Goal: Task Accomplishment & Management: Manage account settings

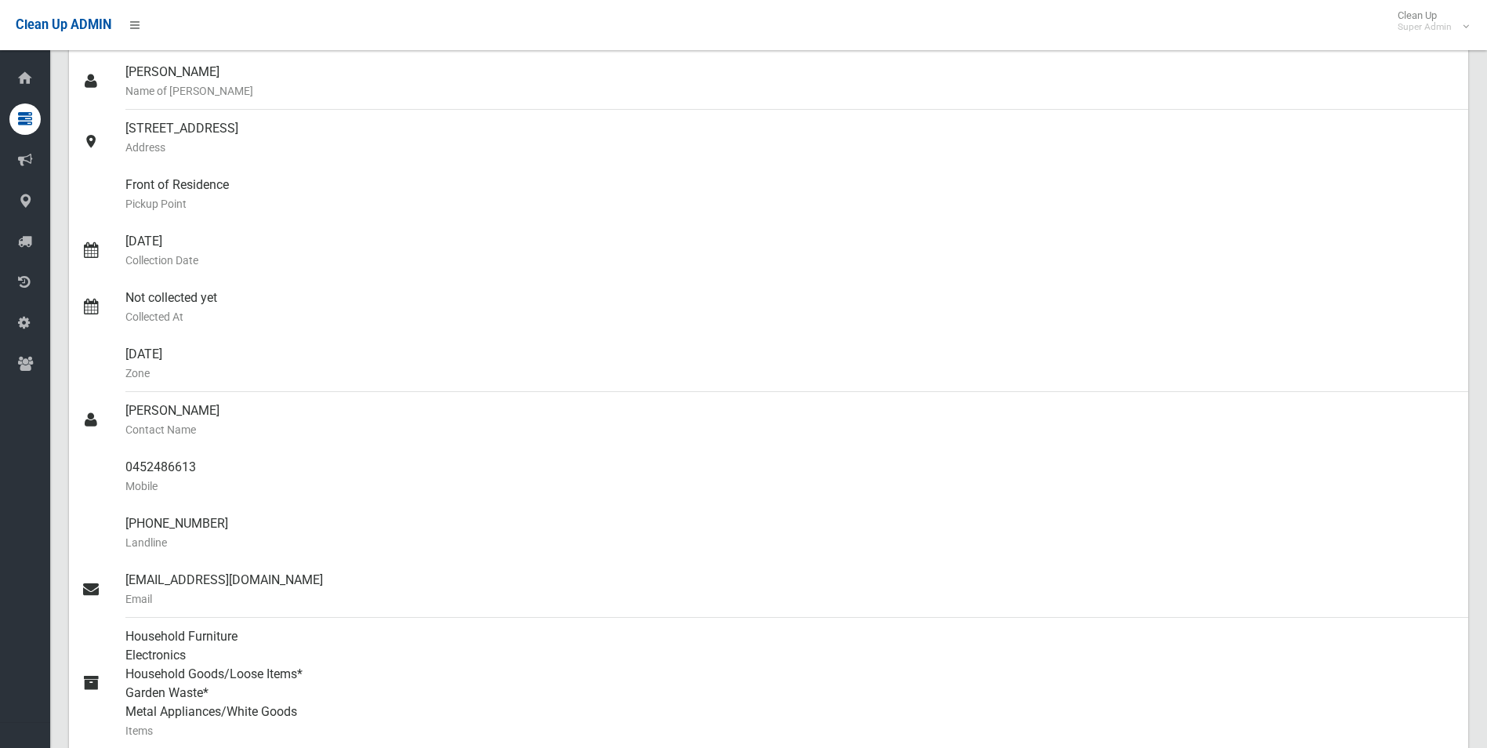
scroll to position [157, 0]
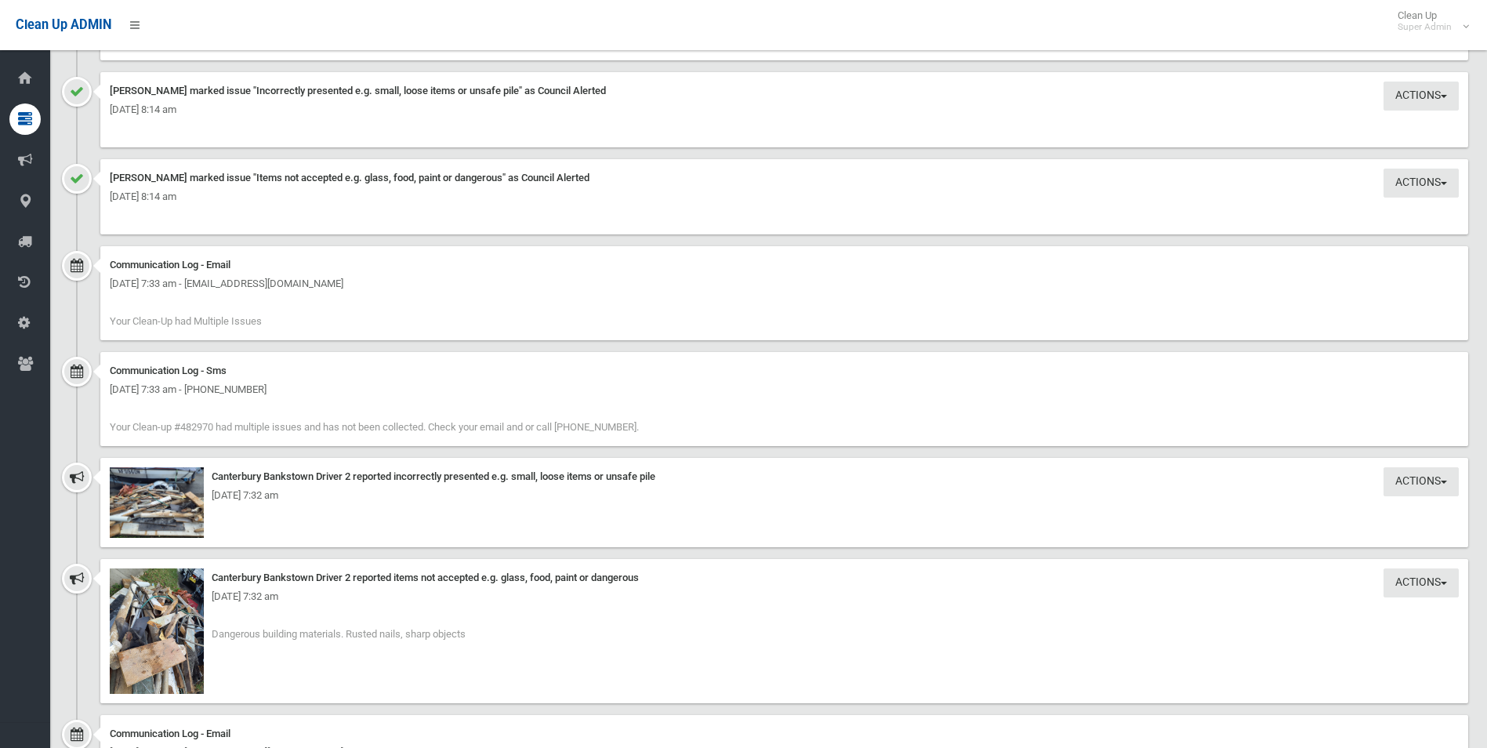
scroll to position [1647, 0]
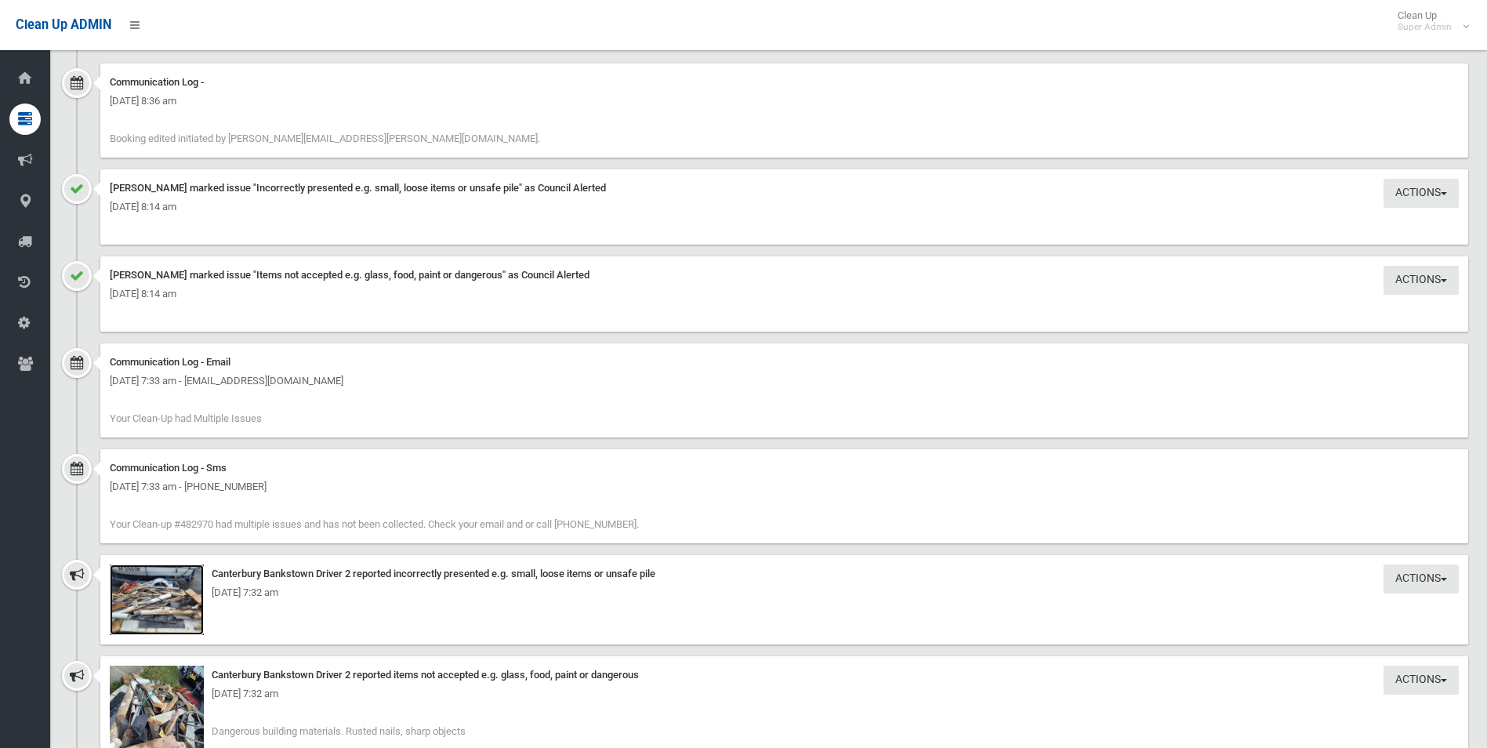
click at [194, 602] on img at bounding box center [157, 600] width 94 height 71
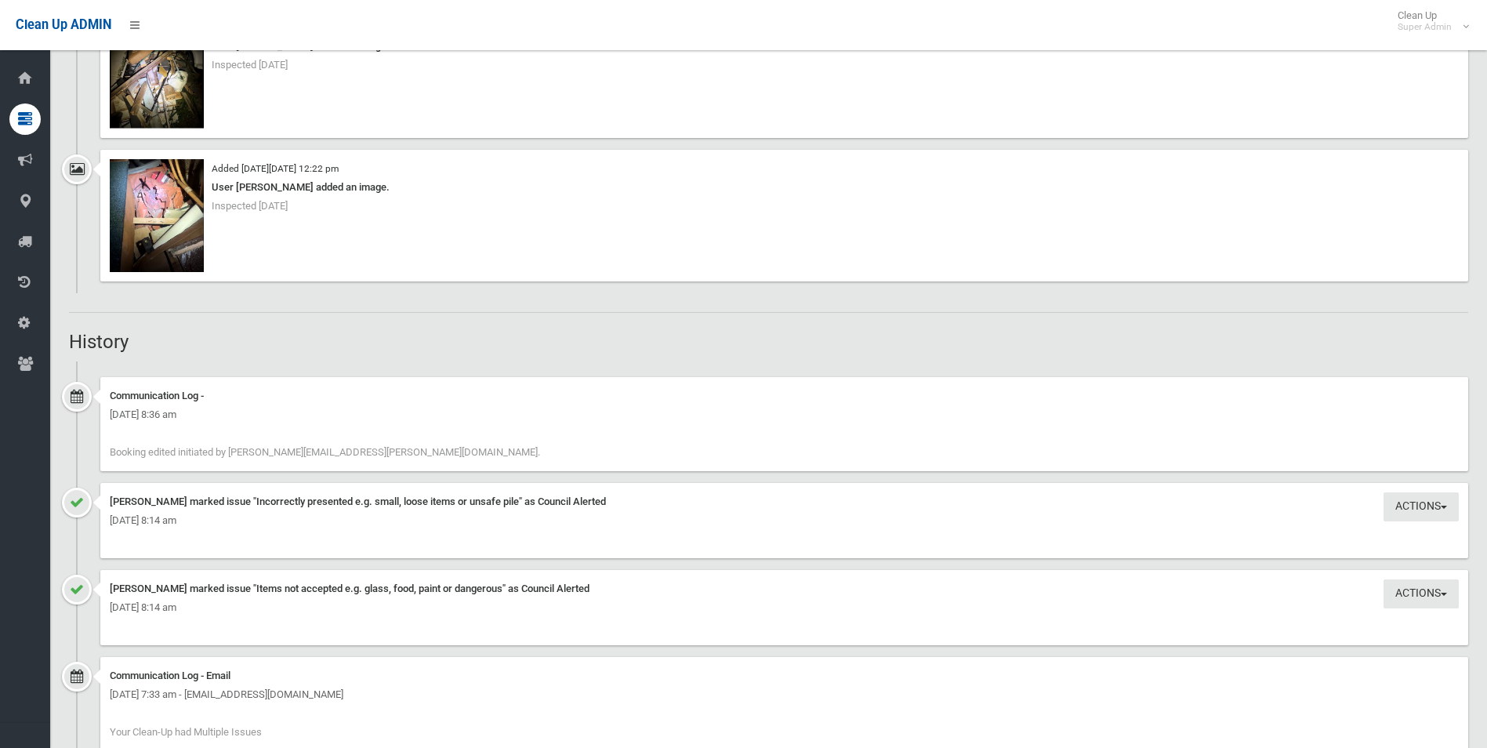
scroll to position [1019, 0]
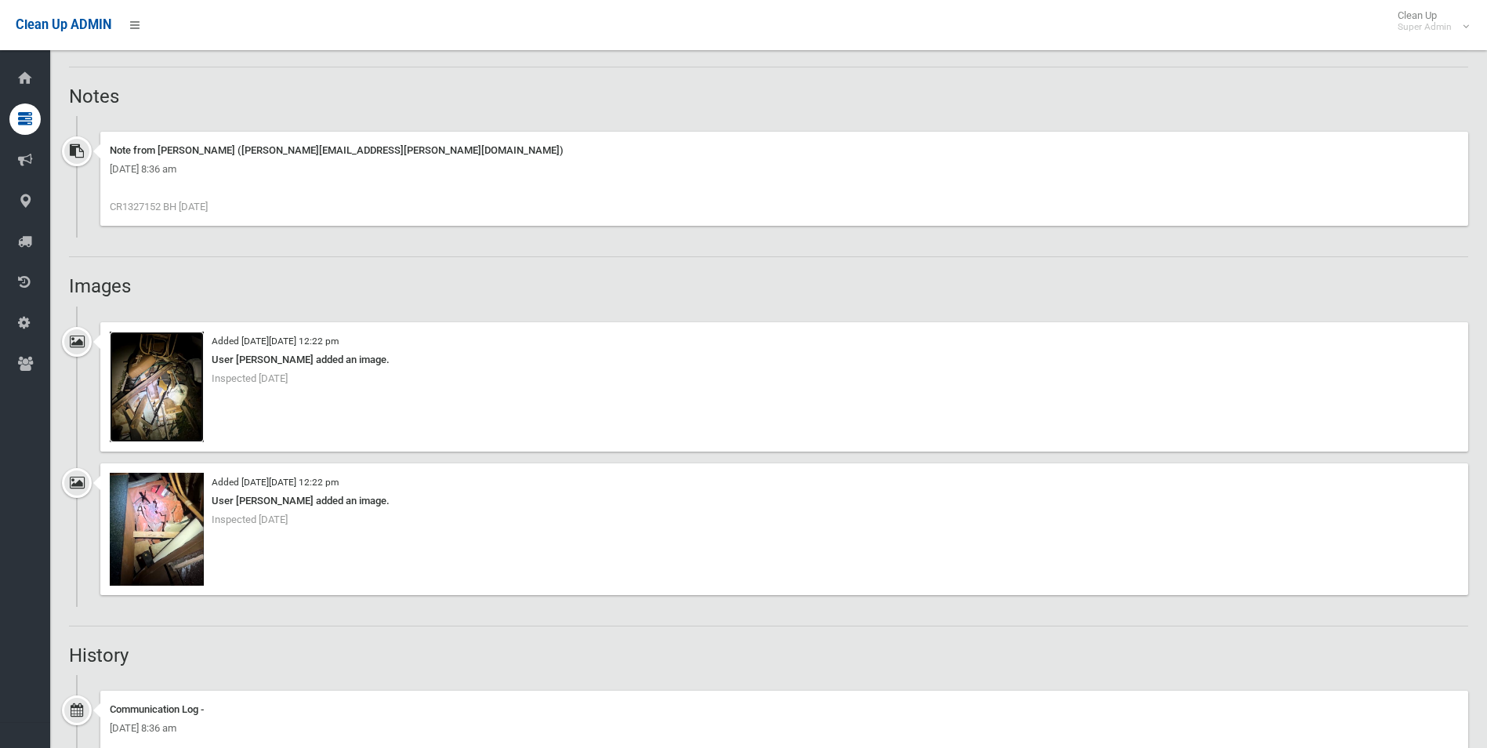
click at [158, 412] on img at bounding box center [157, 387] width 94 height 111
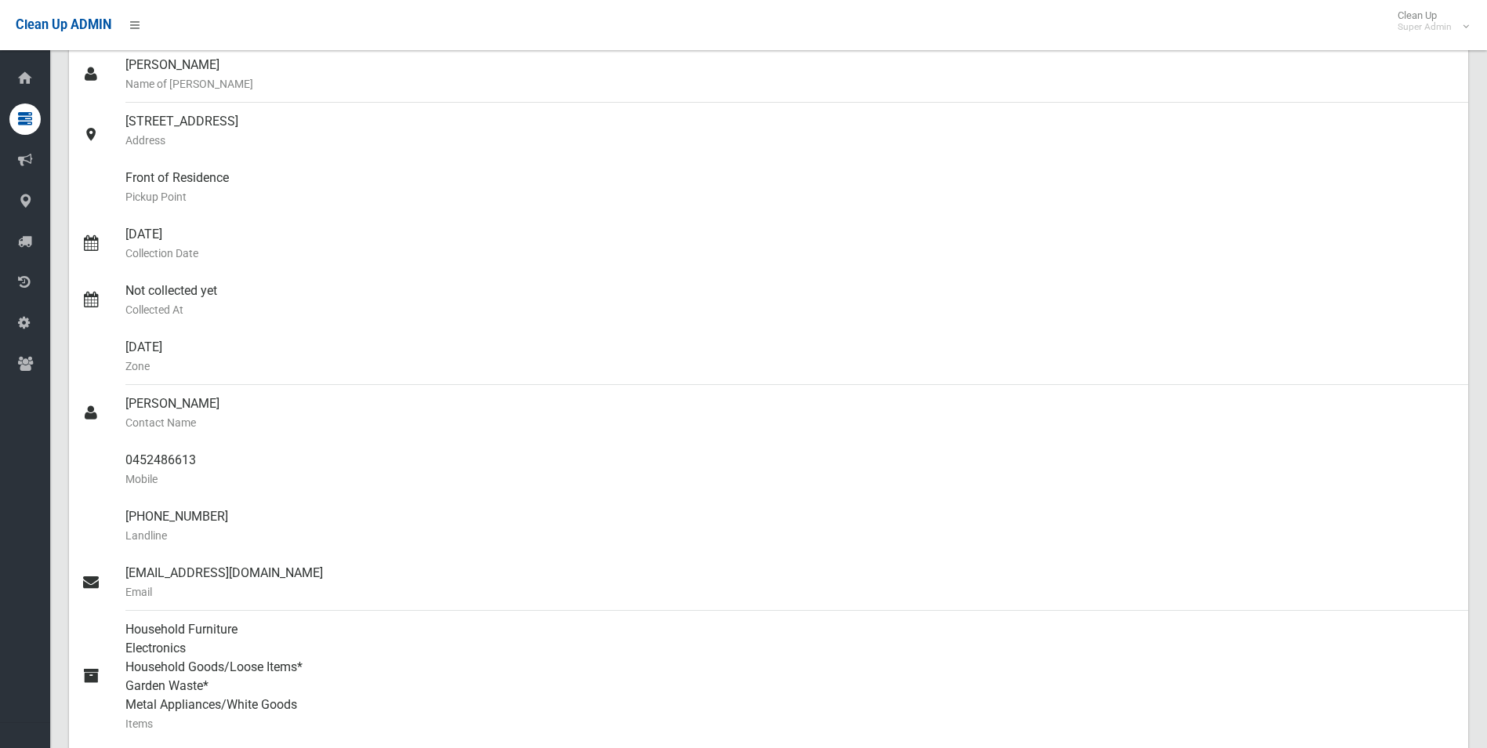
scroll to position [78, 0]
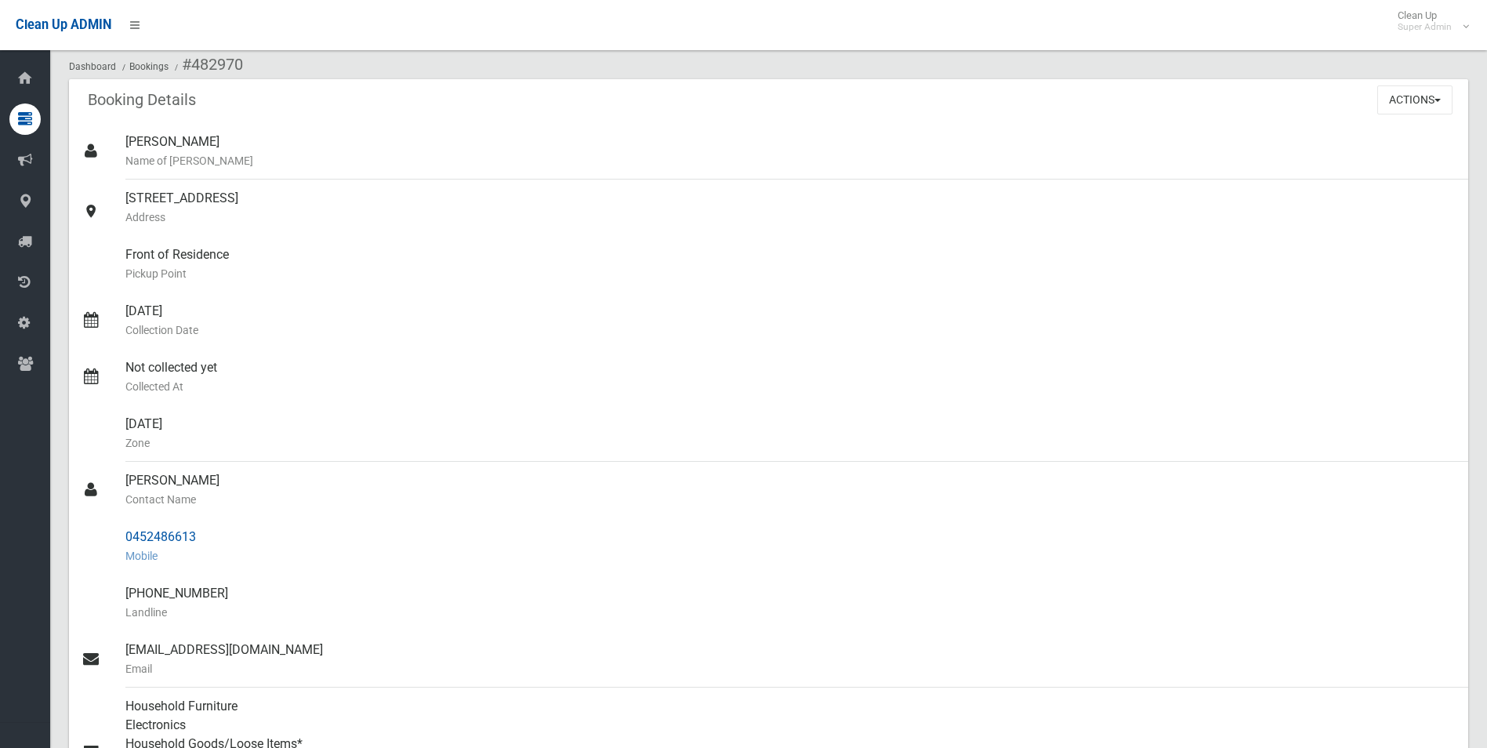
drag, startPoint x: 127, startPoint y: 535, endPoint x: 196, endPoint y: 536, distance: 69.0
click at [196, 536] on div "0452486613 Mobile" at bounding box center [790, 546] width 1331 height 56
drag, startPoint x: 196, startPoint y: 536, endPoint x: 166, endPoint y: 538, distance: 29.8
copy div "0452486613"
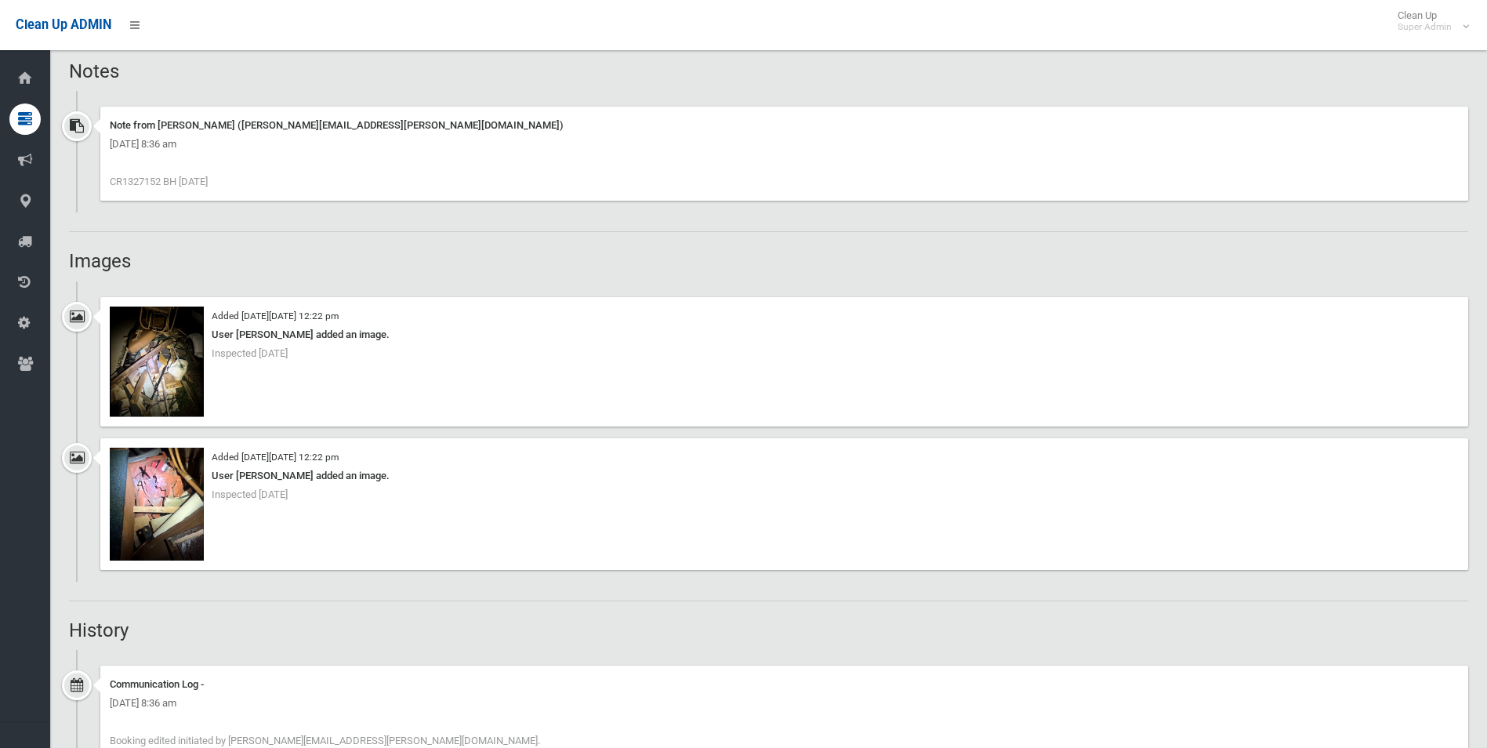
scroll to position [1098, 0]
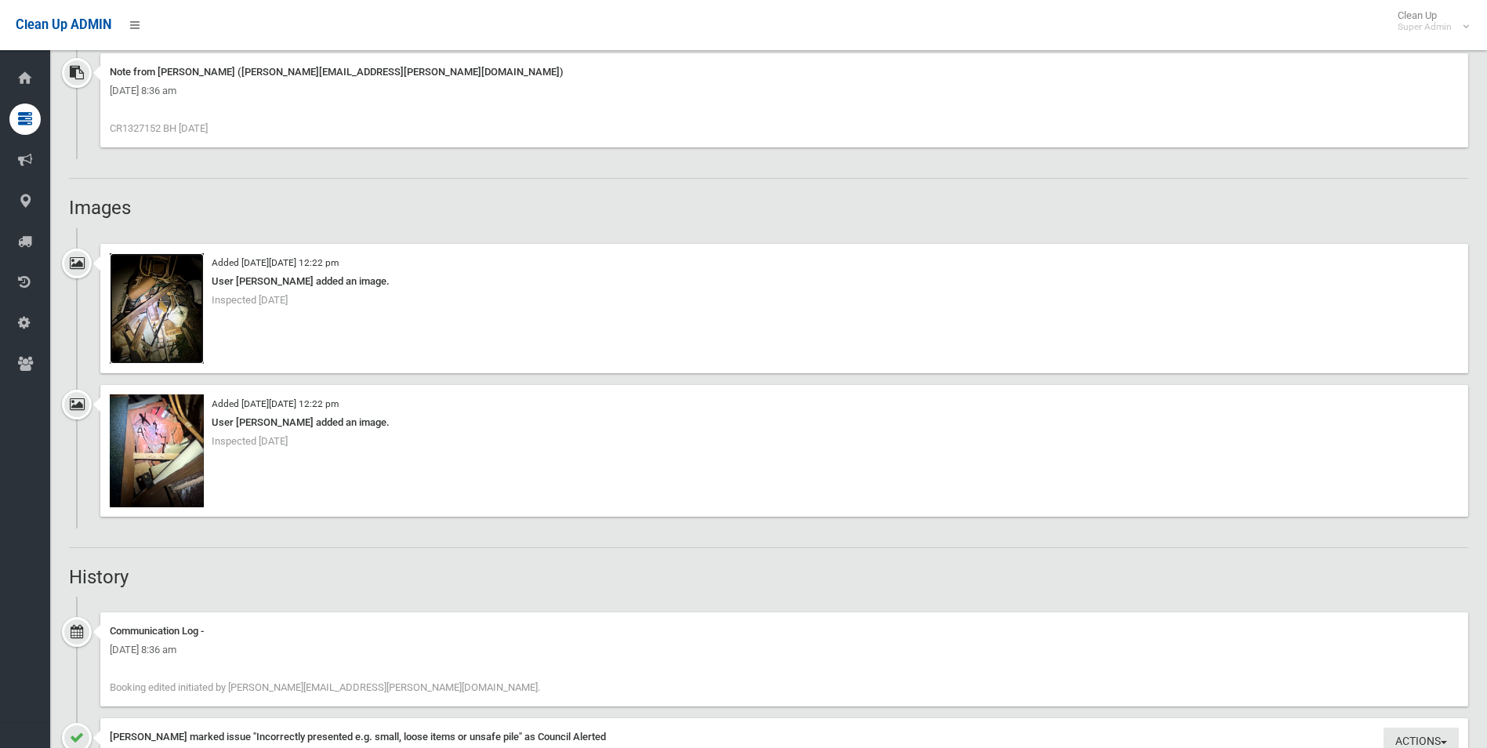
click at [164, 330] on img at bounding box center [157, 308] width 94 height 111
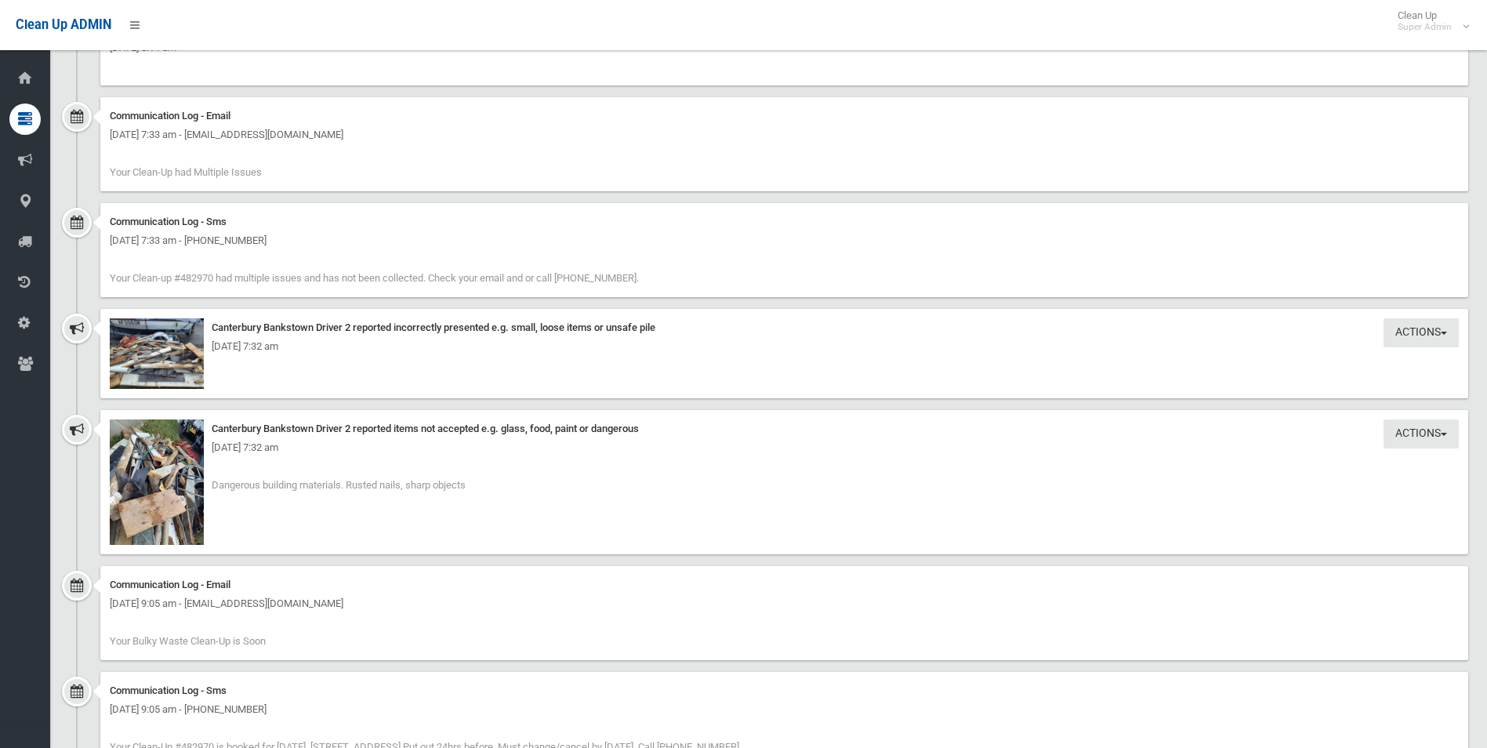
scroll to position [1960, 0]
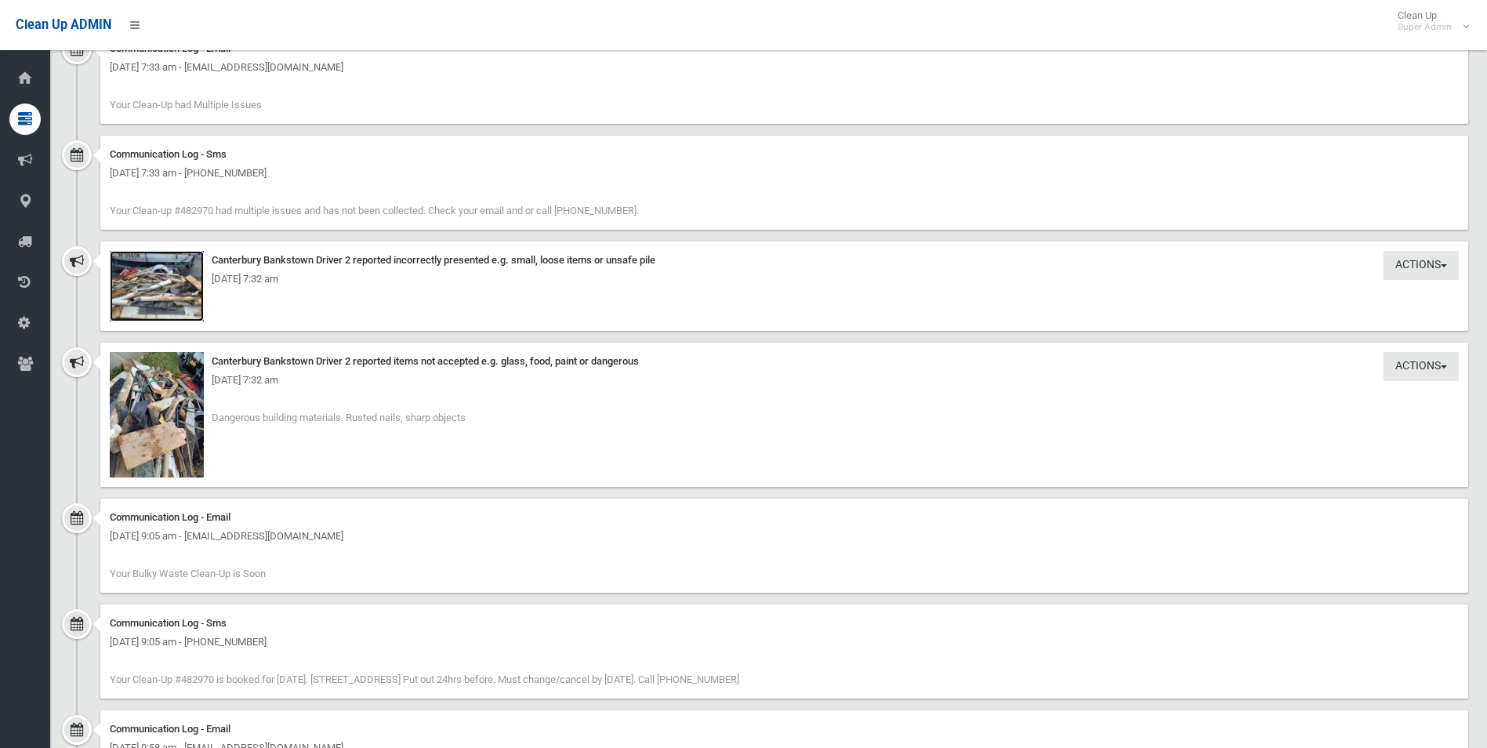
click at [173, 291] on img at bounding box center [157, 286] width 94 height 71
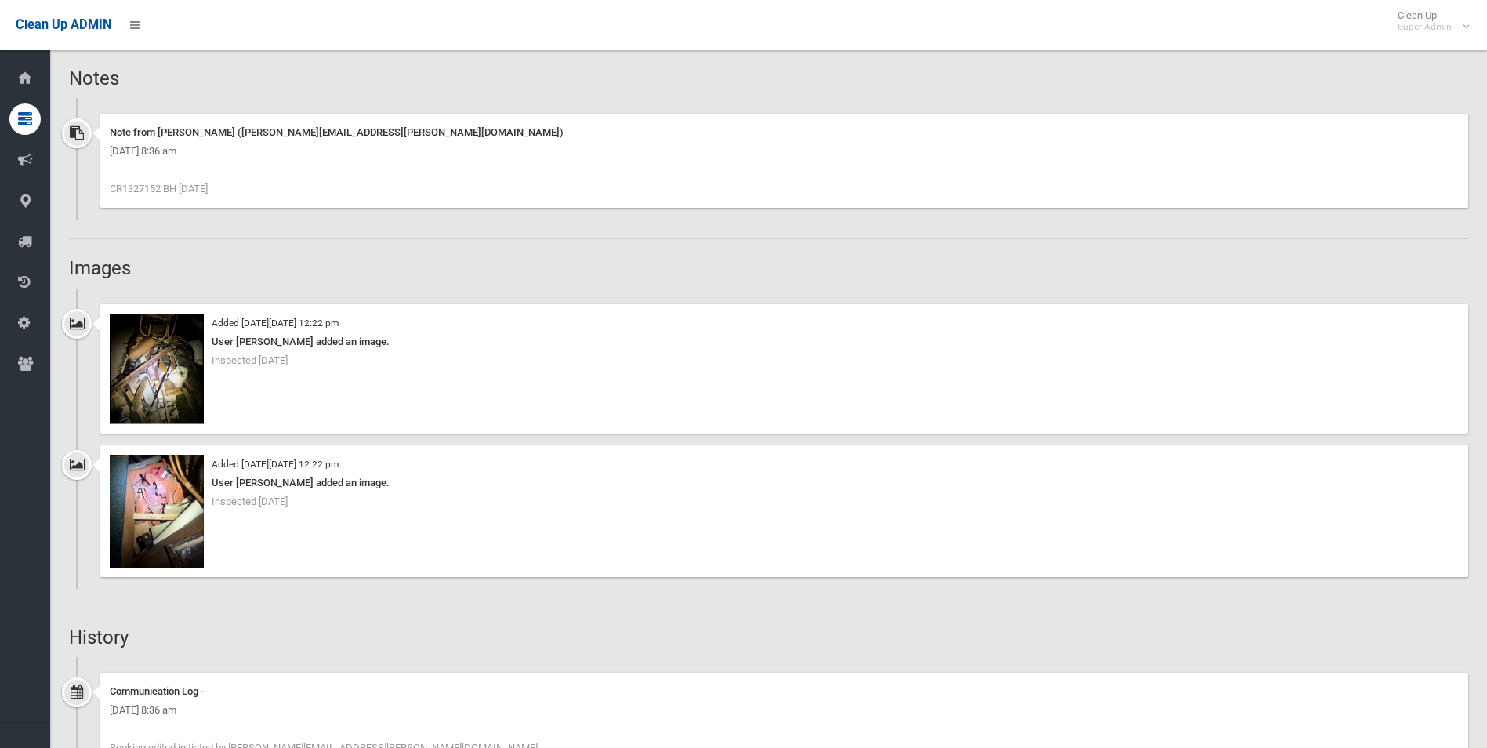
scroll to position [1065, 0]
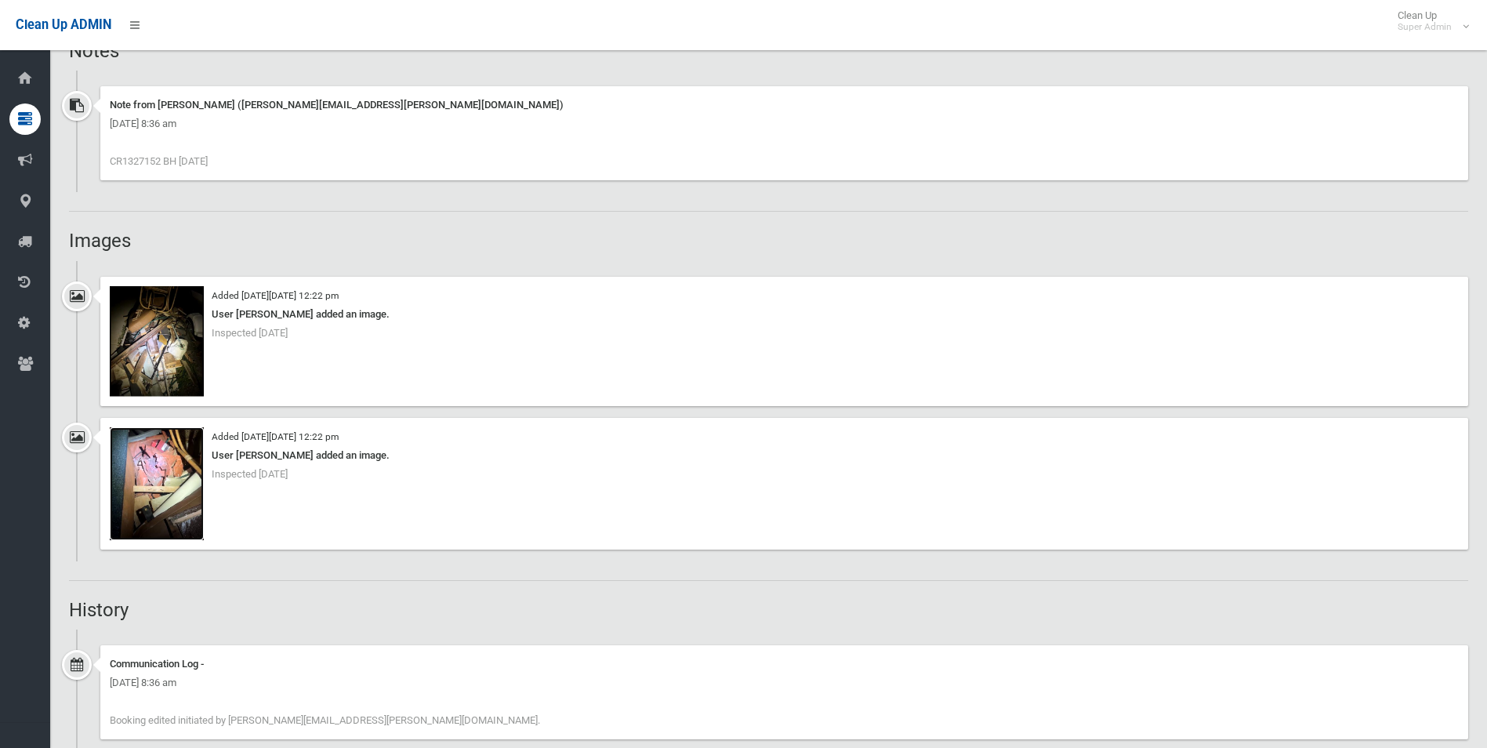
click at [168, 487] on img at bounding box center [157, 483] width 94 height 112
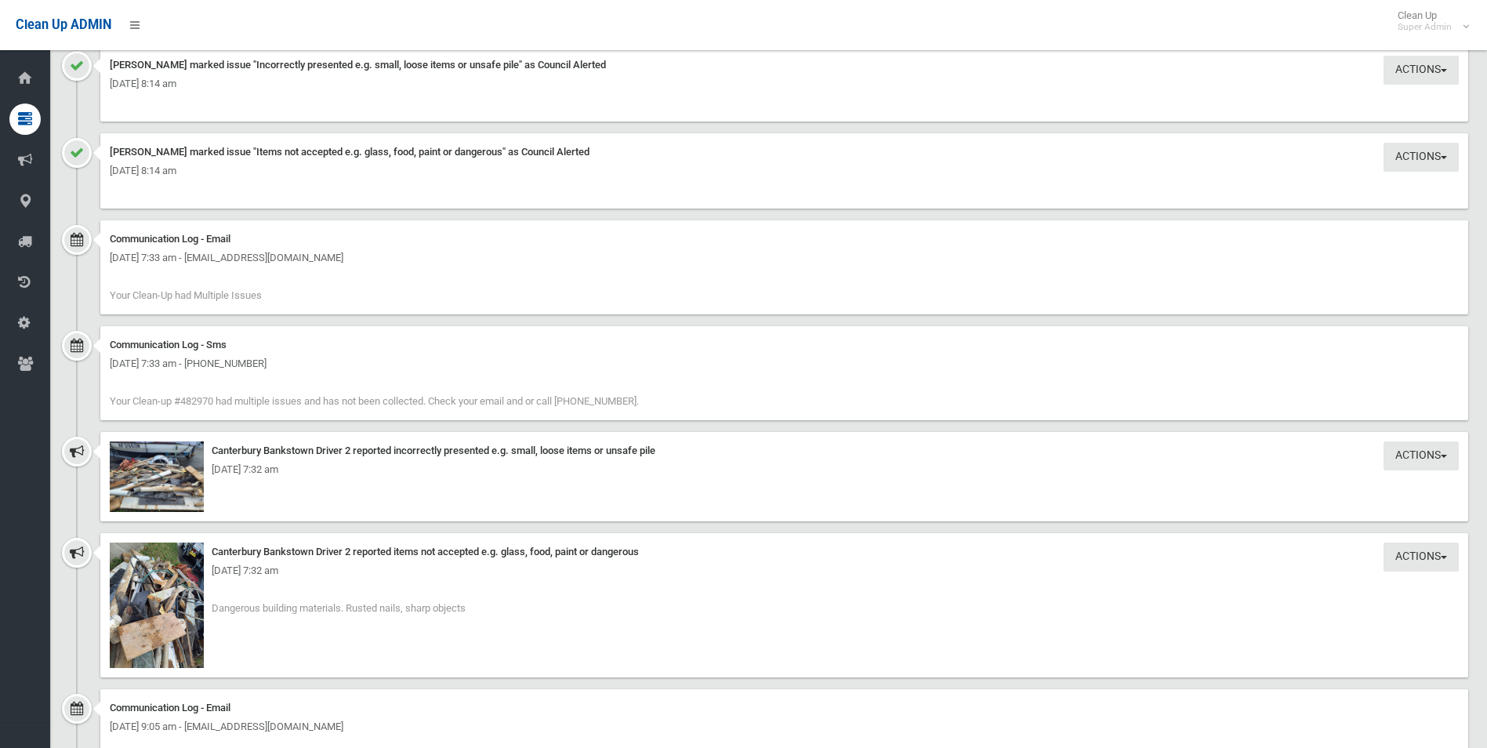
scroll to position [1771, 0]
click at [165, 594] on img at bounding box center [157, 604] width 94 height 125
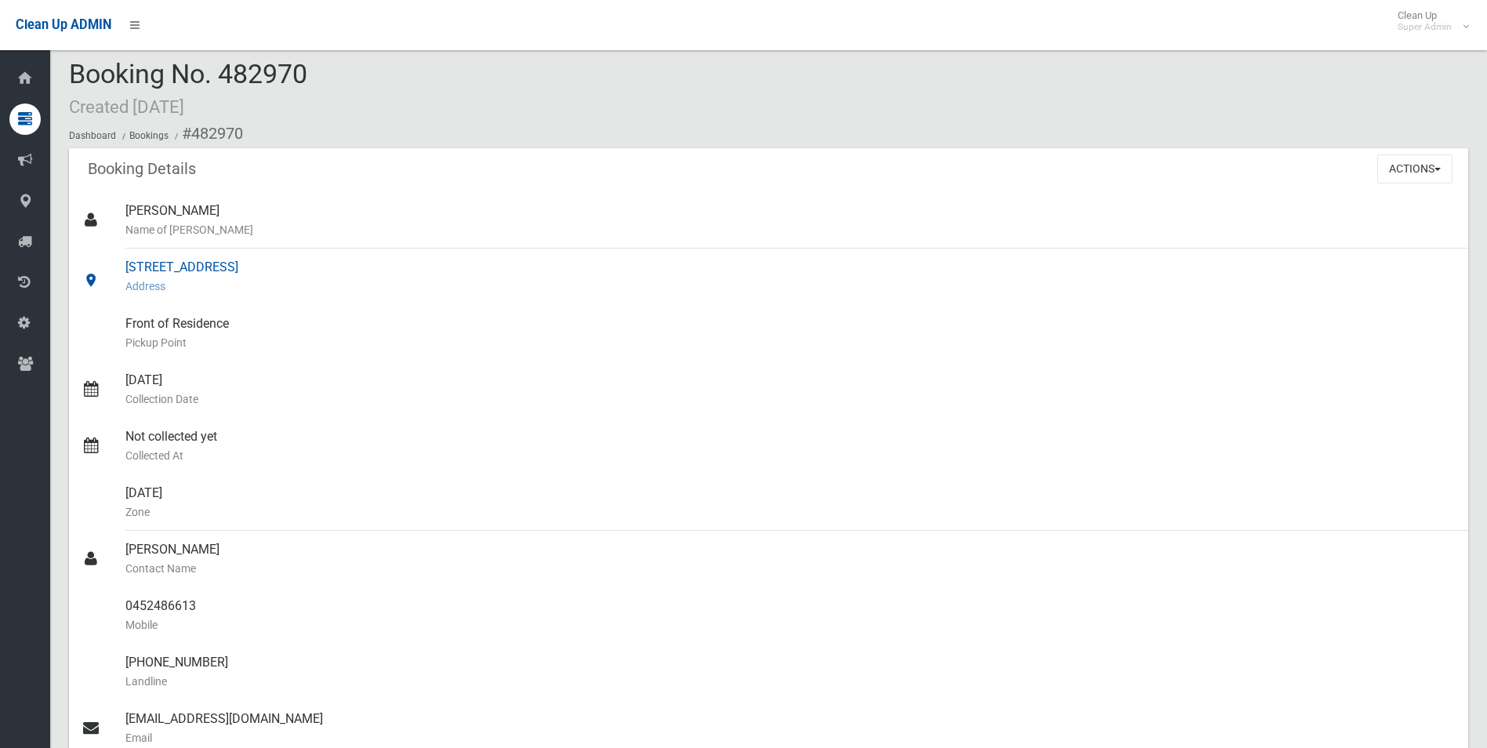
scroll to position [0, 0]
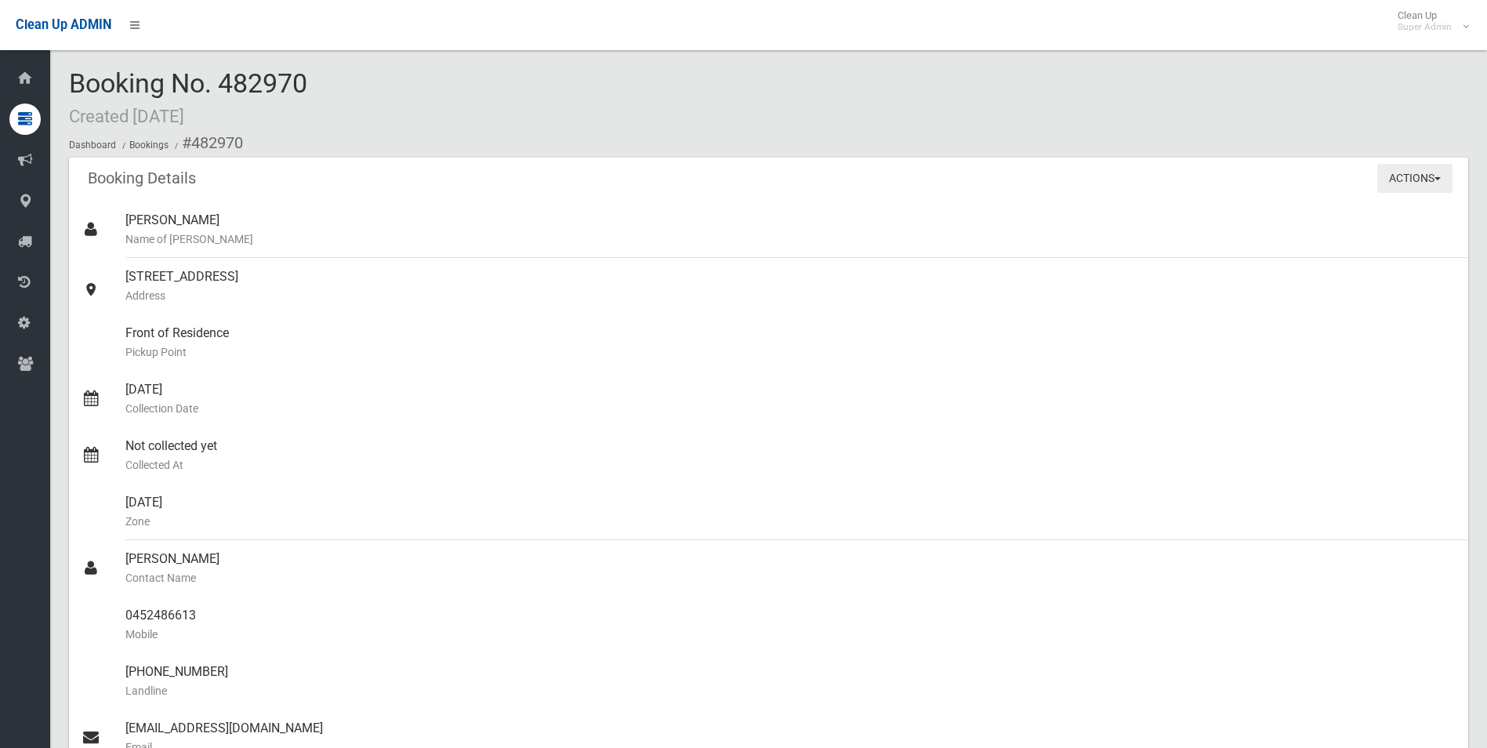
click at [1393, 180] on button "Actions" at bounding box center [1415, 178] width 75 height 29
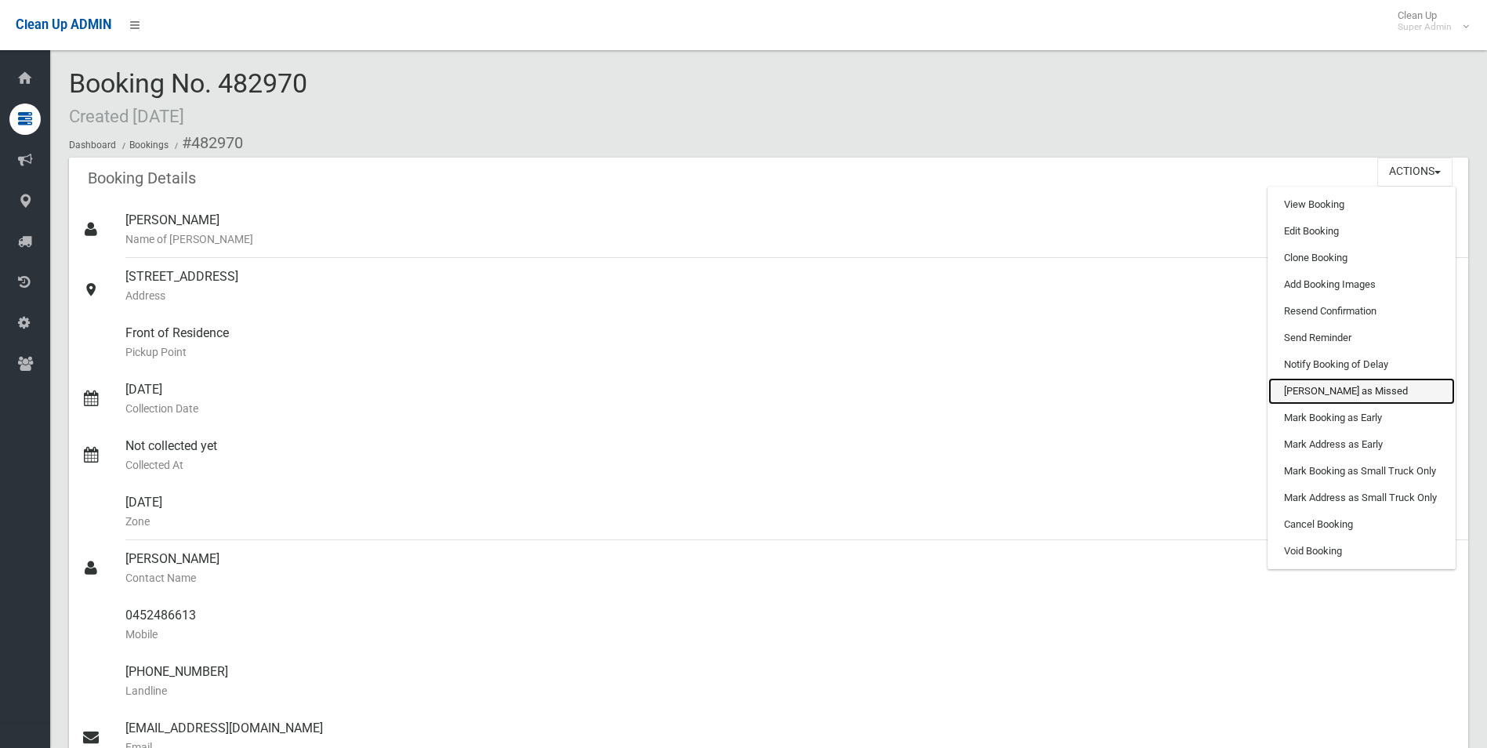
click at [1317, 391] on link "Mark as Missed" at bounding box center [1362, 391] width 187 height 27
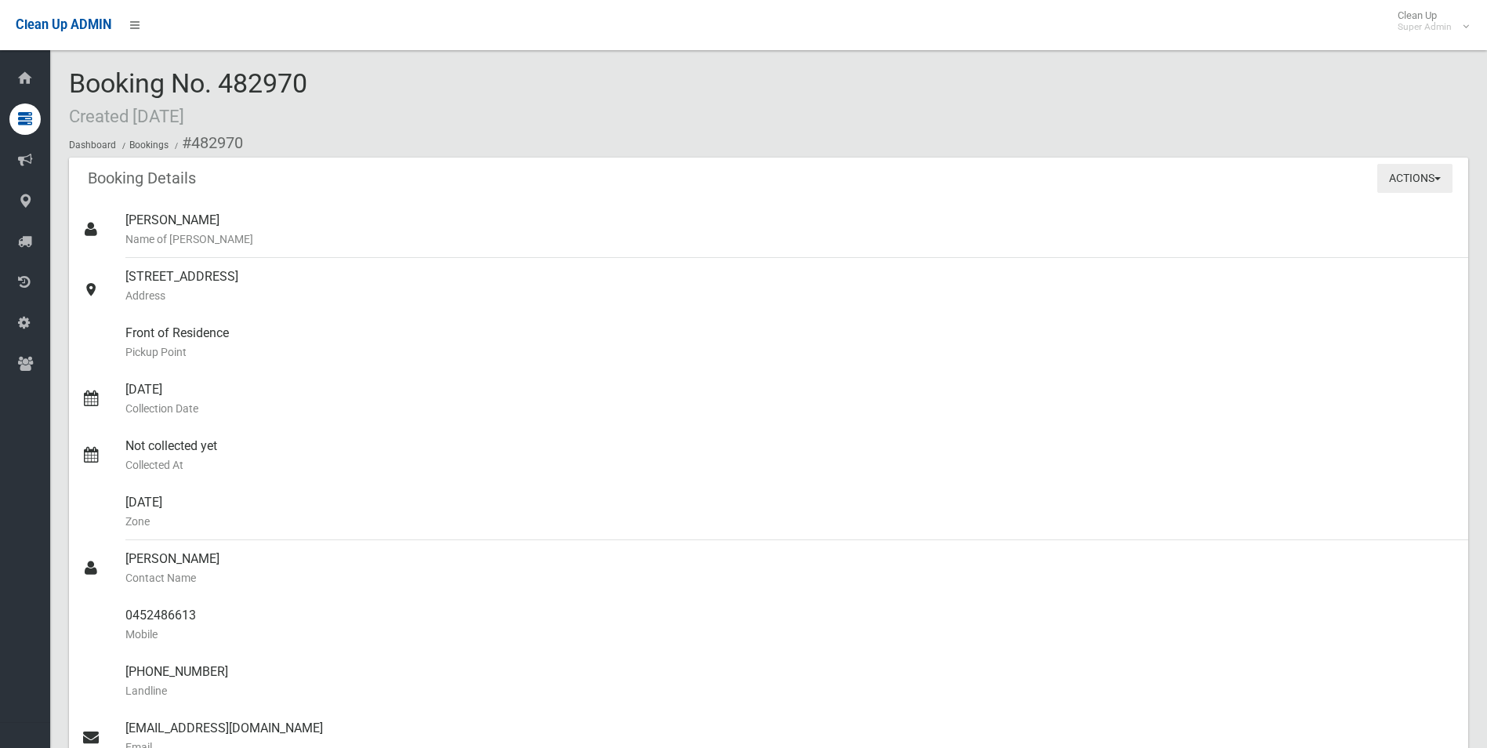
click at [1405, 182] on button "Actions" at bounding box center [1415, 178] width 75 height 29
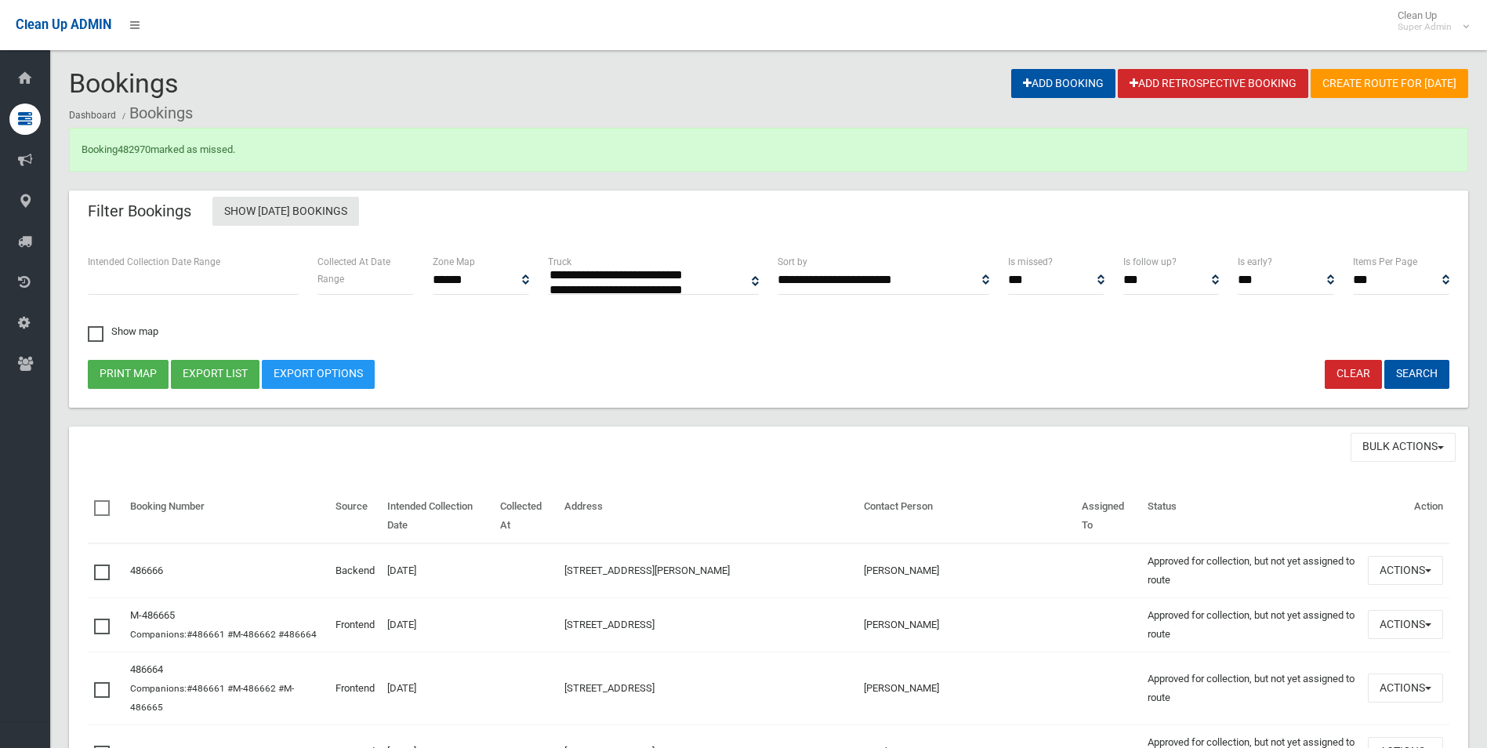
select select
click at [143, 151] on link "482970" at bounding box center [134, 149] width 33 height 12
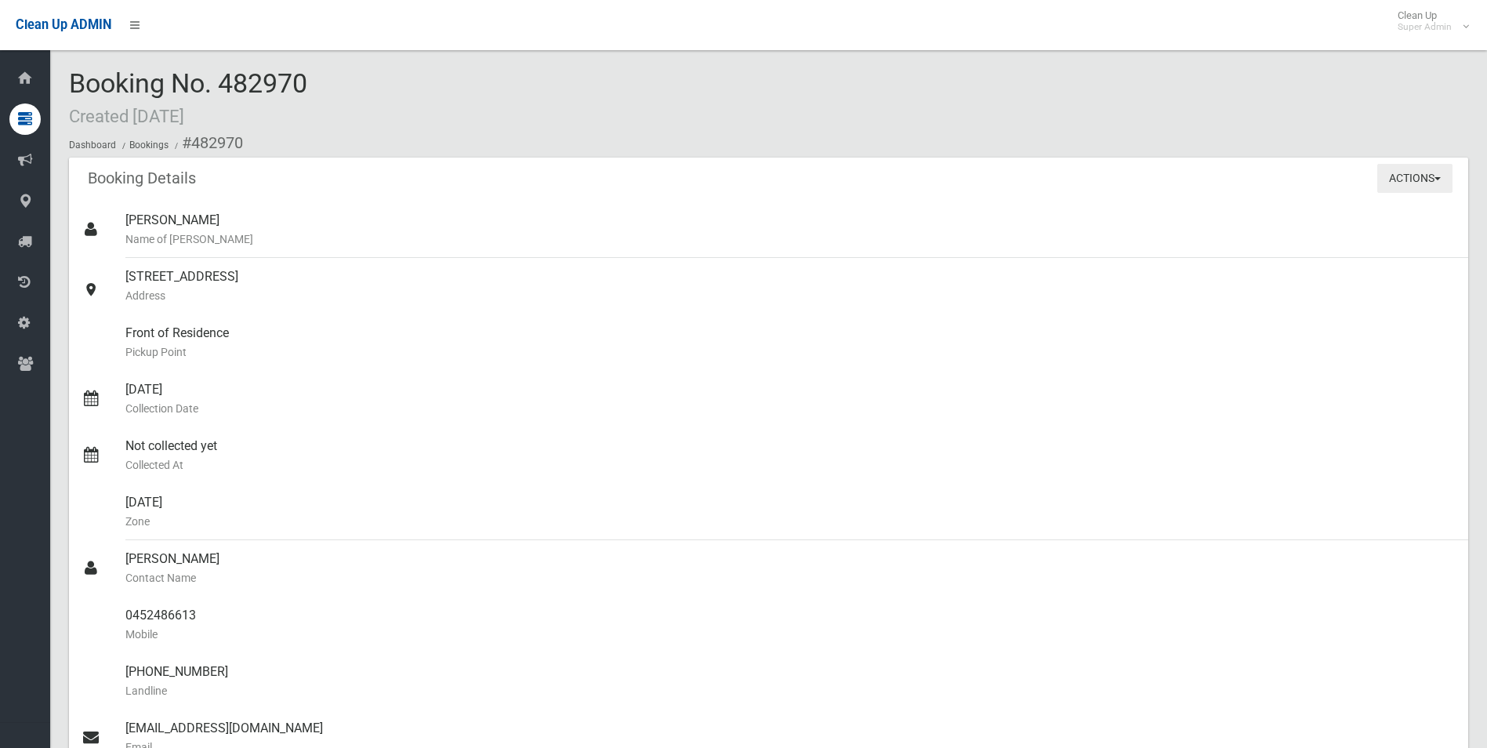
click at [1393, 176] on button "Actions" at bounding box center [1415, 178] width 75 height 29
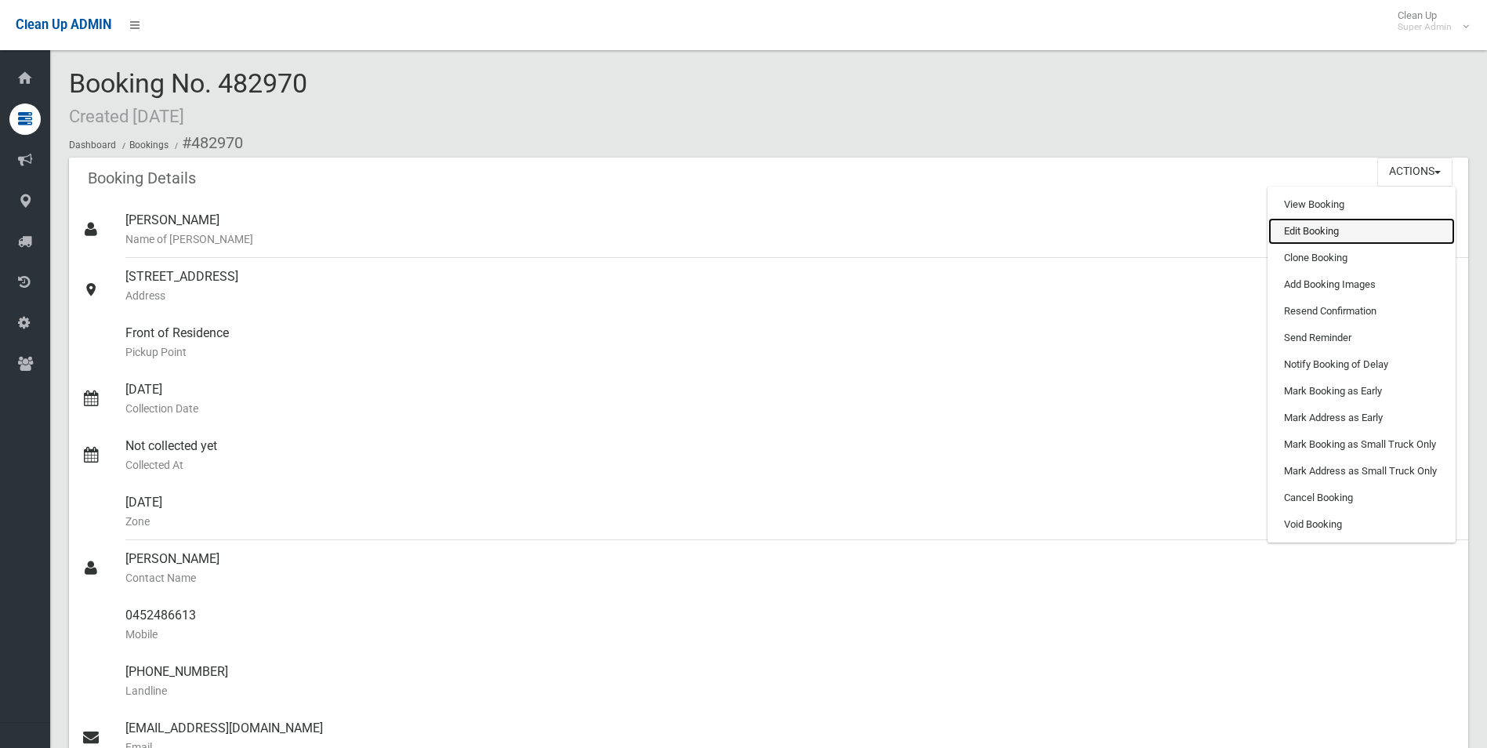
click at [1322, 226] on link "Edit Booking" at bounding box center [1362, 231] width 187 height 27
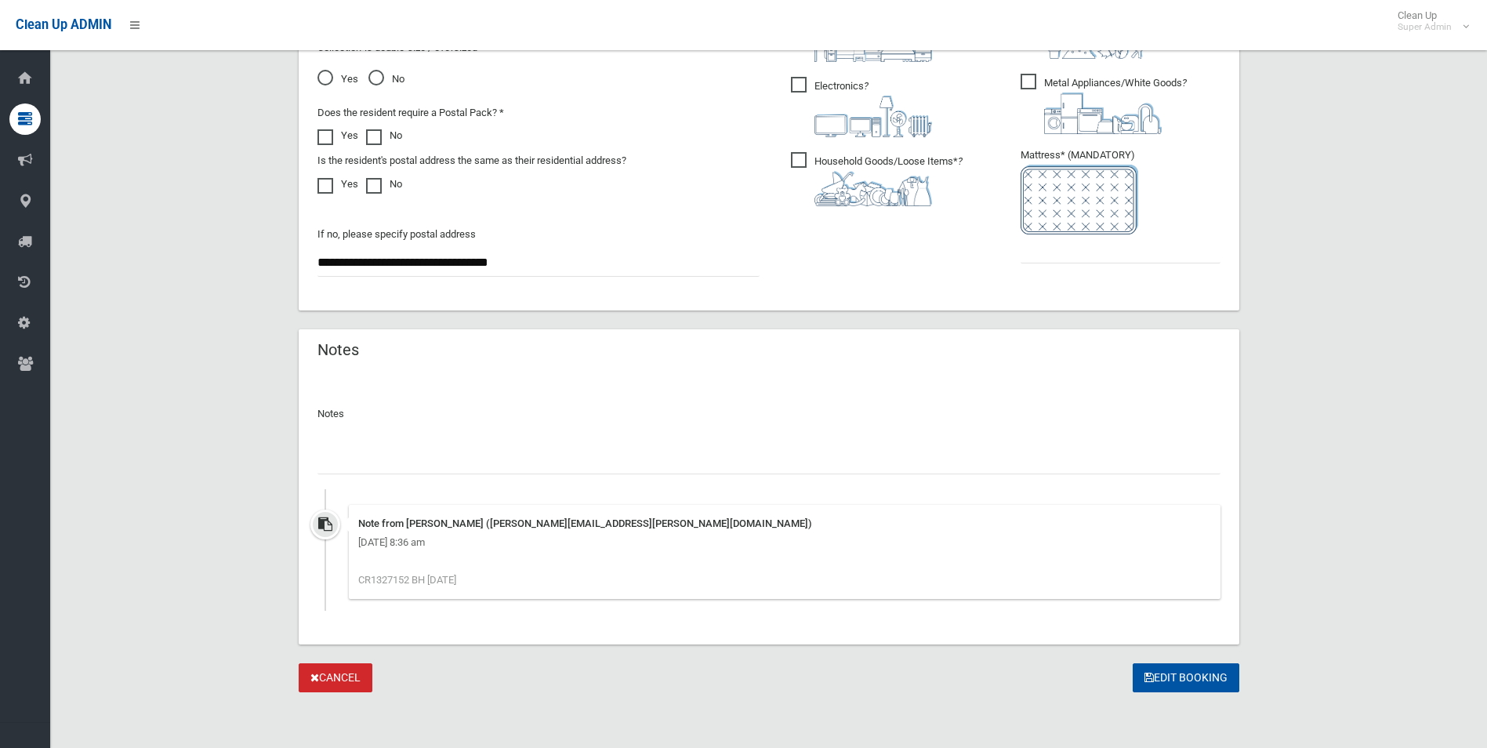
scroll to position [940, 0]
click at [477, 453] on input "text" at bounding box center [769, 459] width 903 height 29
click at [469, 456] on input "**********" at bounding box center [769, 459] width 903 height 29
click at [616, 459] on input "**********" at bounding box center [769, 459] width 903 height 29
type input "**********"
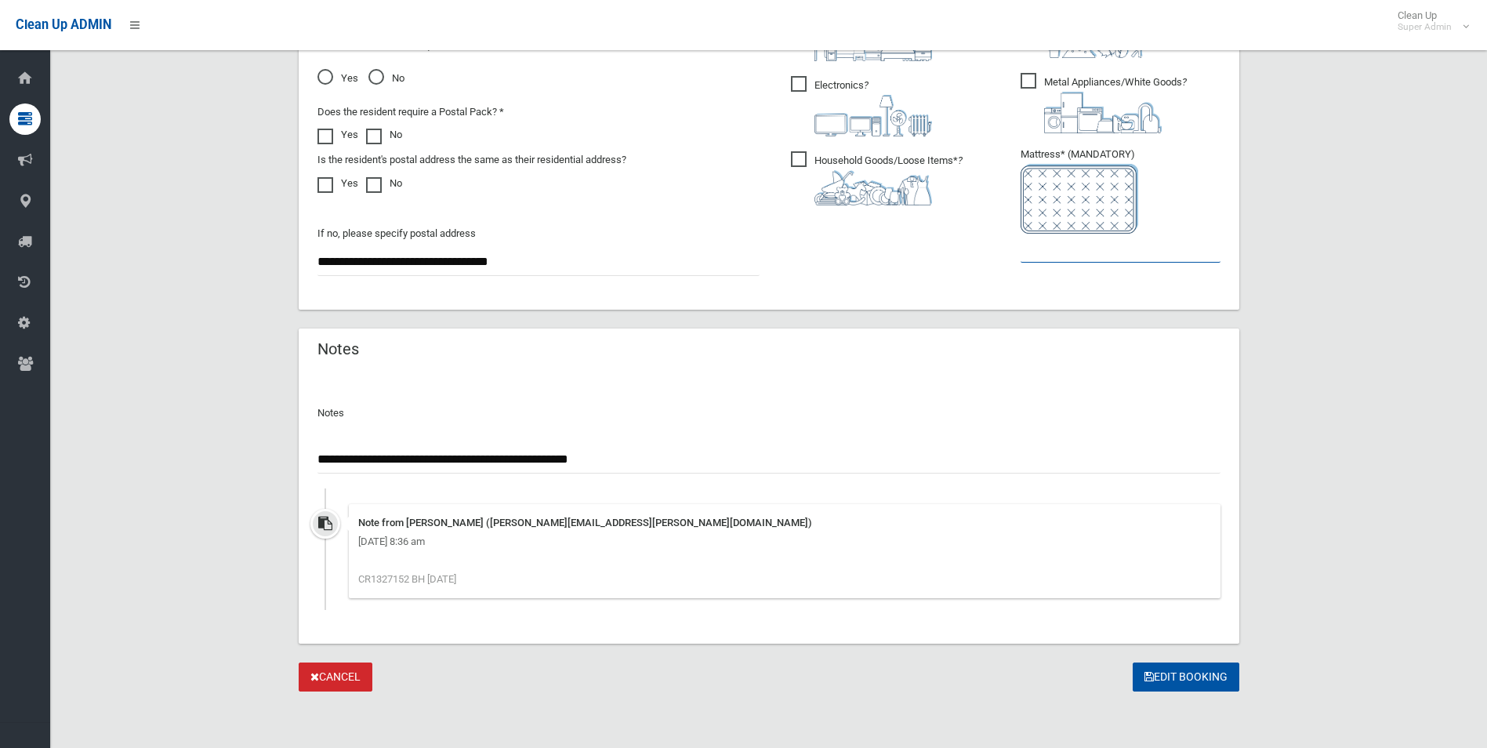
click at [1048, 254] on input "text" at bounding box center [1121, 248] width 200 height 29
type input "*"
click at [706, 460] on input "**********" at bounding box center [769, 459] width 903 height 29
type input "**********"
click at [1193, 675] on button "Edit Booking" at bounding box center [1186, 677] width 107 height 29
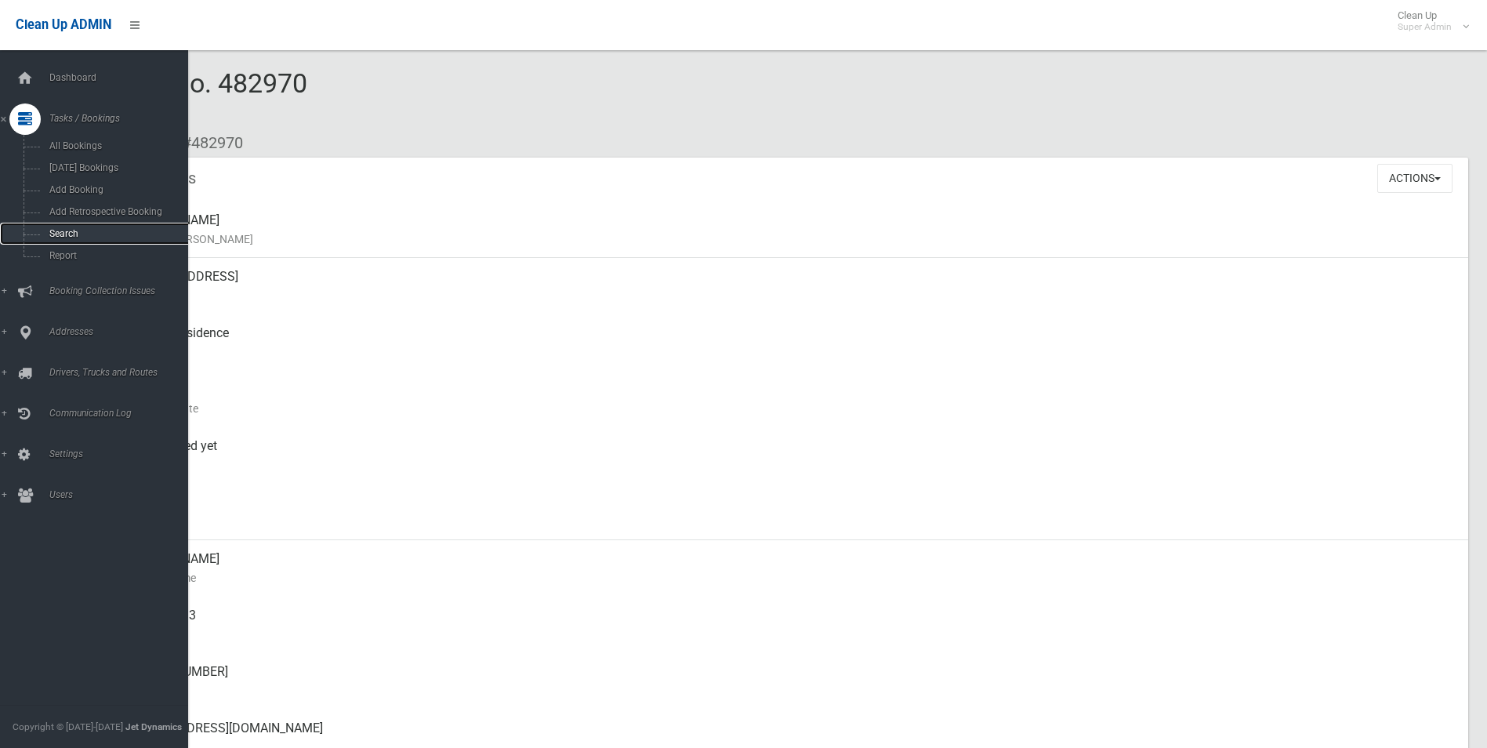
click at [69, 230] on span "Search" at bounding box center [116, 233] width 142 height 11
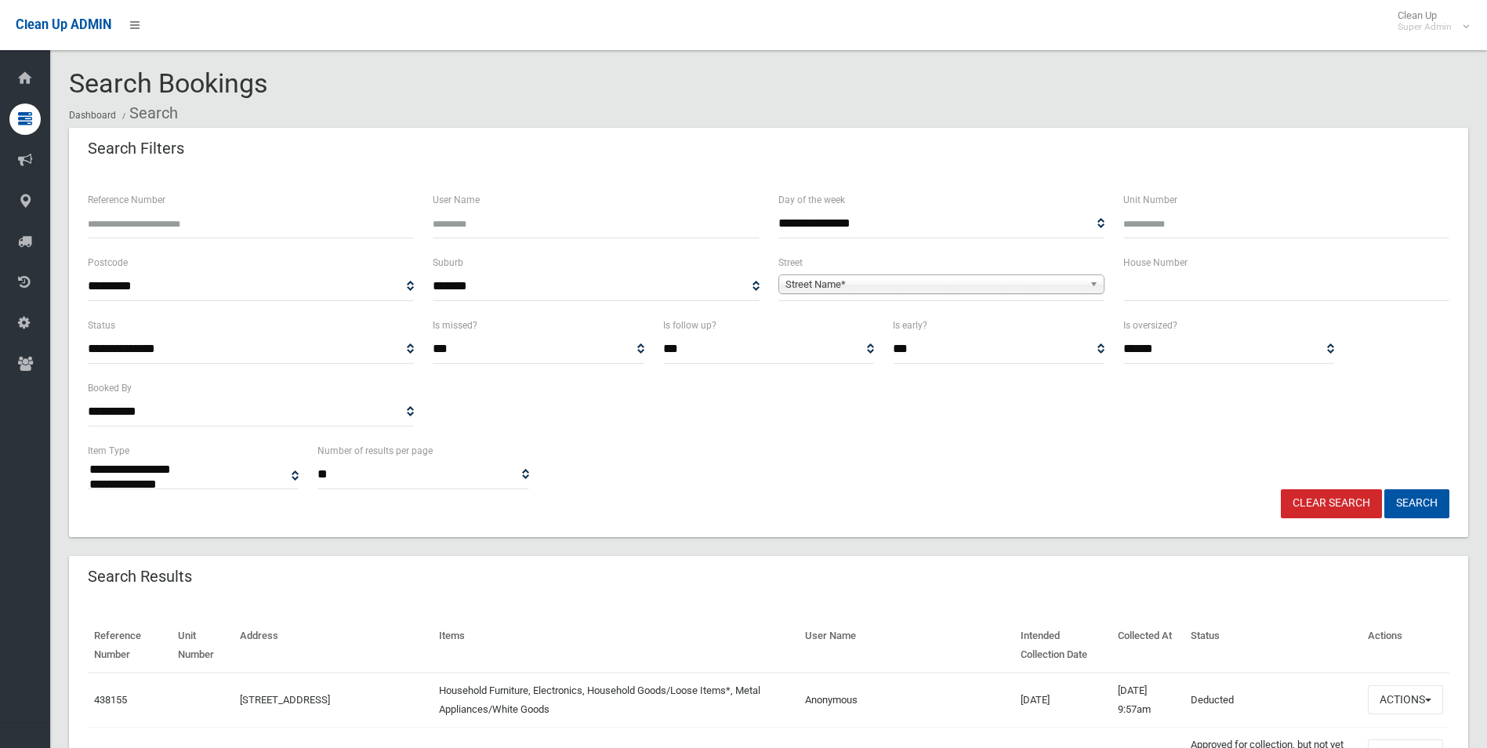
select select
click at [285, 226] on input "Reference Number" at bounding box center [251, 223] width 326 height 29
type input "******"
click at [1385, 489] on button "Search" at bounding box center [1417, 503] width 65 height 29
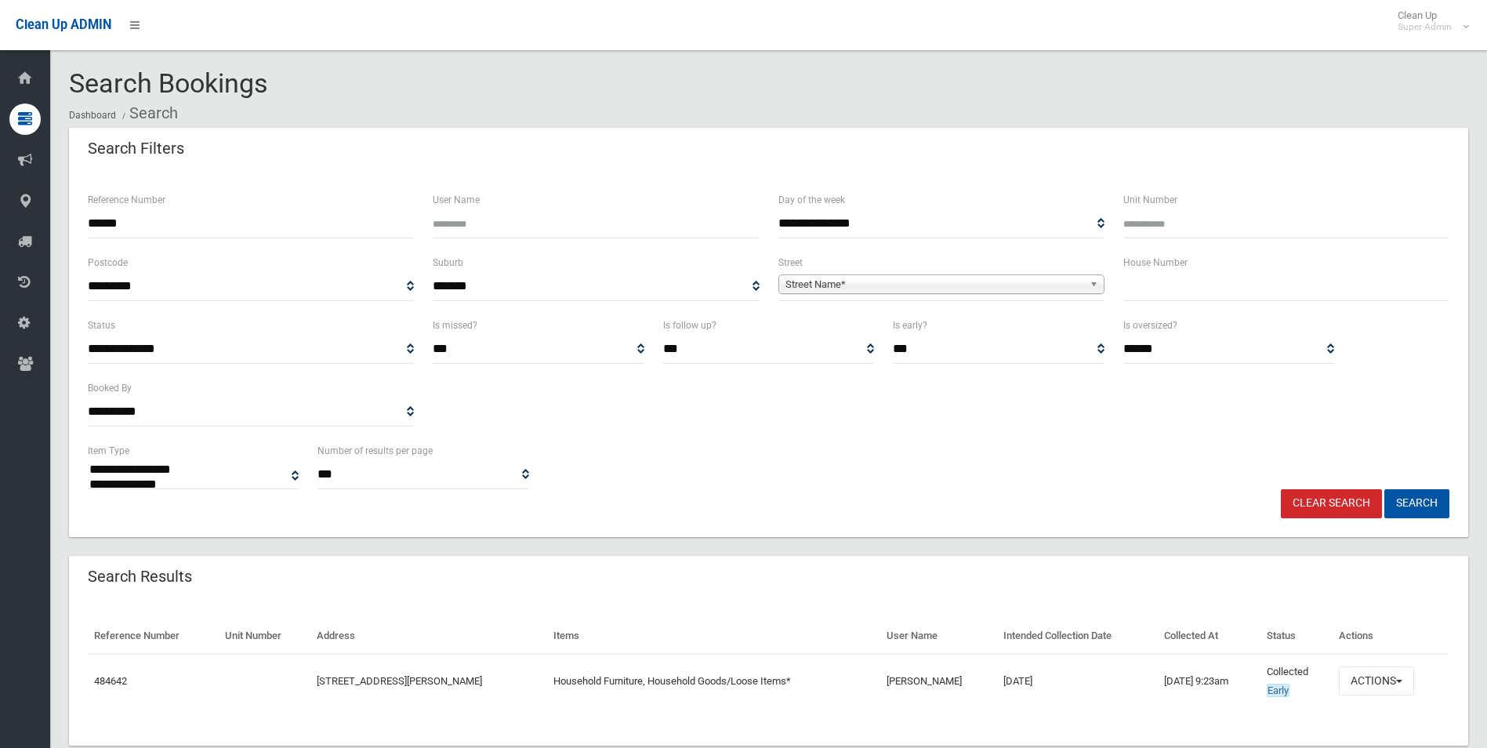
select select
click at [1380, 678] on button "Actions" at bounding box center [1376, 680] width 75 height 29
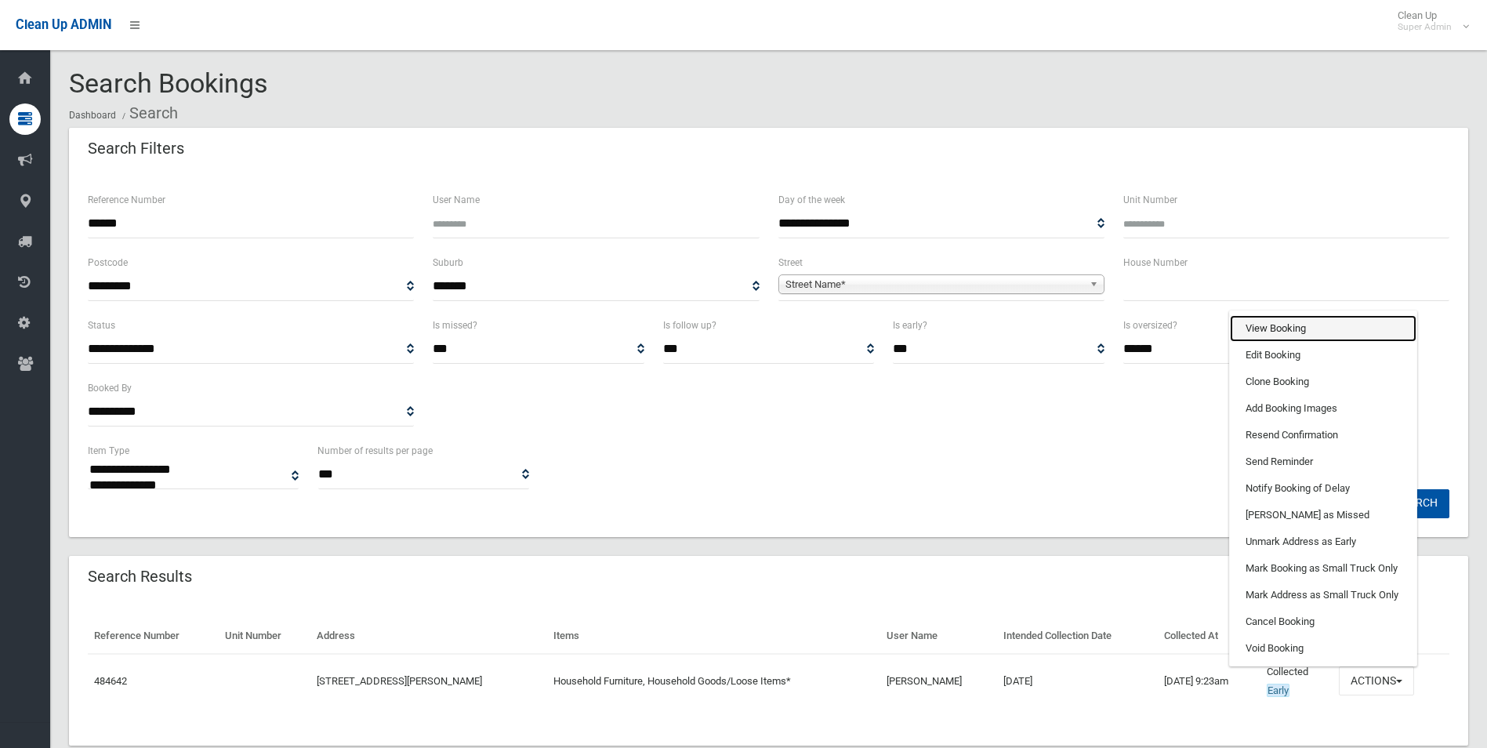
click at [1279, 325] on link "View Booking" at bounding box center [1323, 328] width 187 height 27
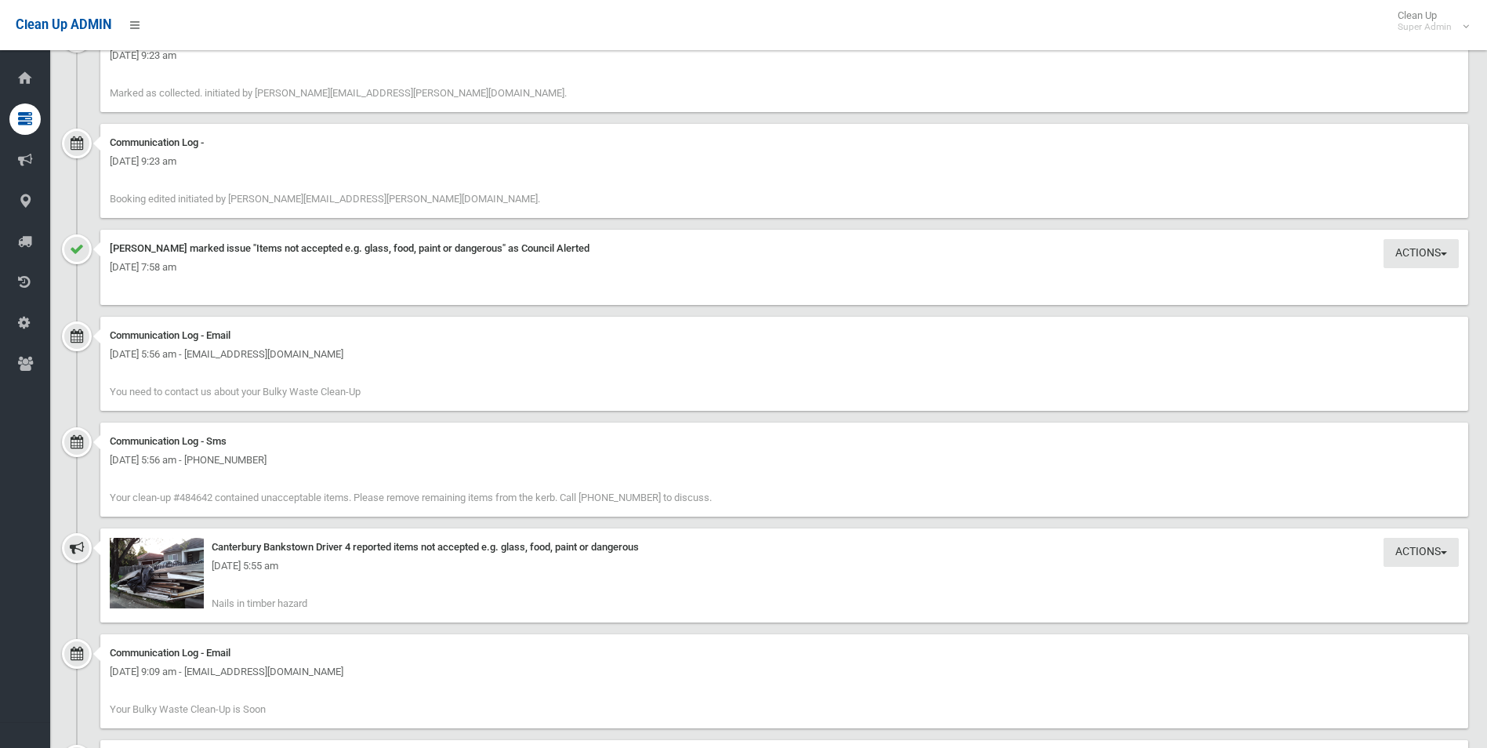
scroll to position [1291, 0]
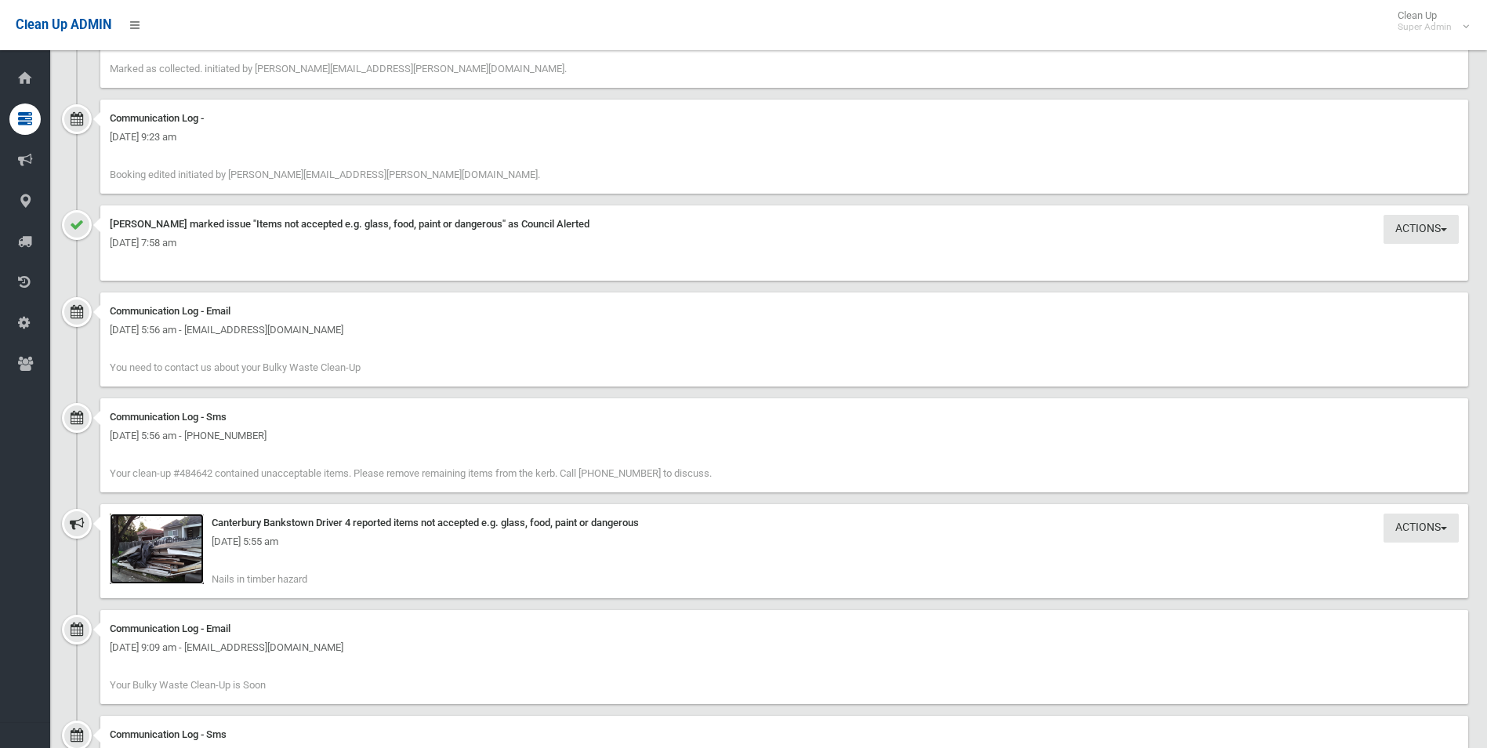
click at [173, 572] on img at bounding box center [157, 549] width 94 height 71
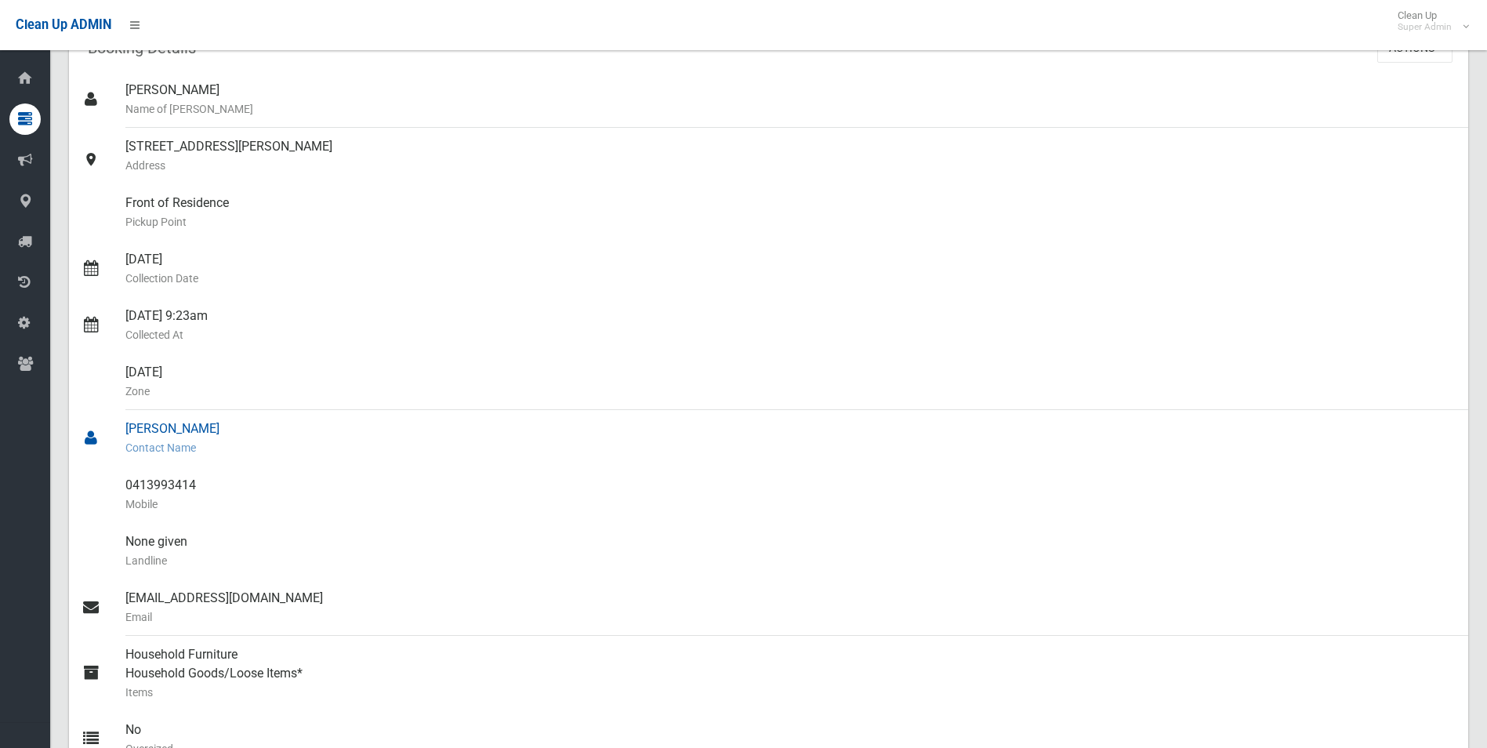
scroll to position [0, 0]
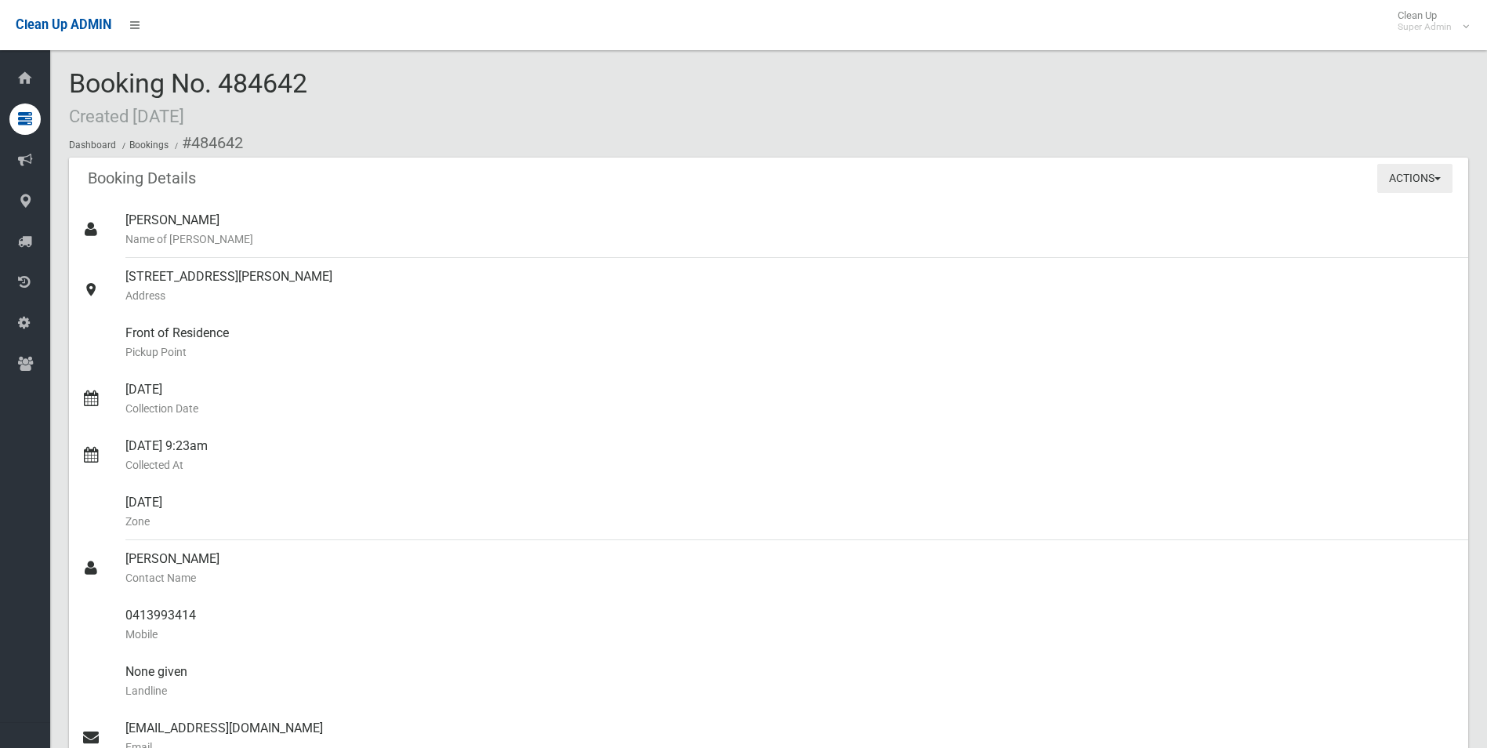
click at [1393, 176] on button "Actions" at bounding box center [1415, 178] width 75 height 29
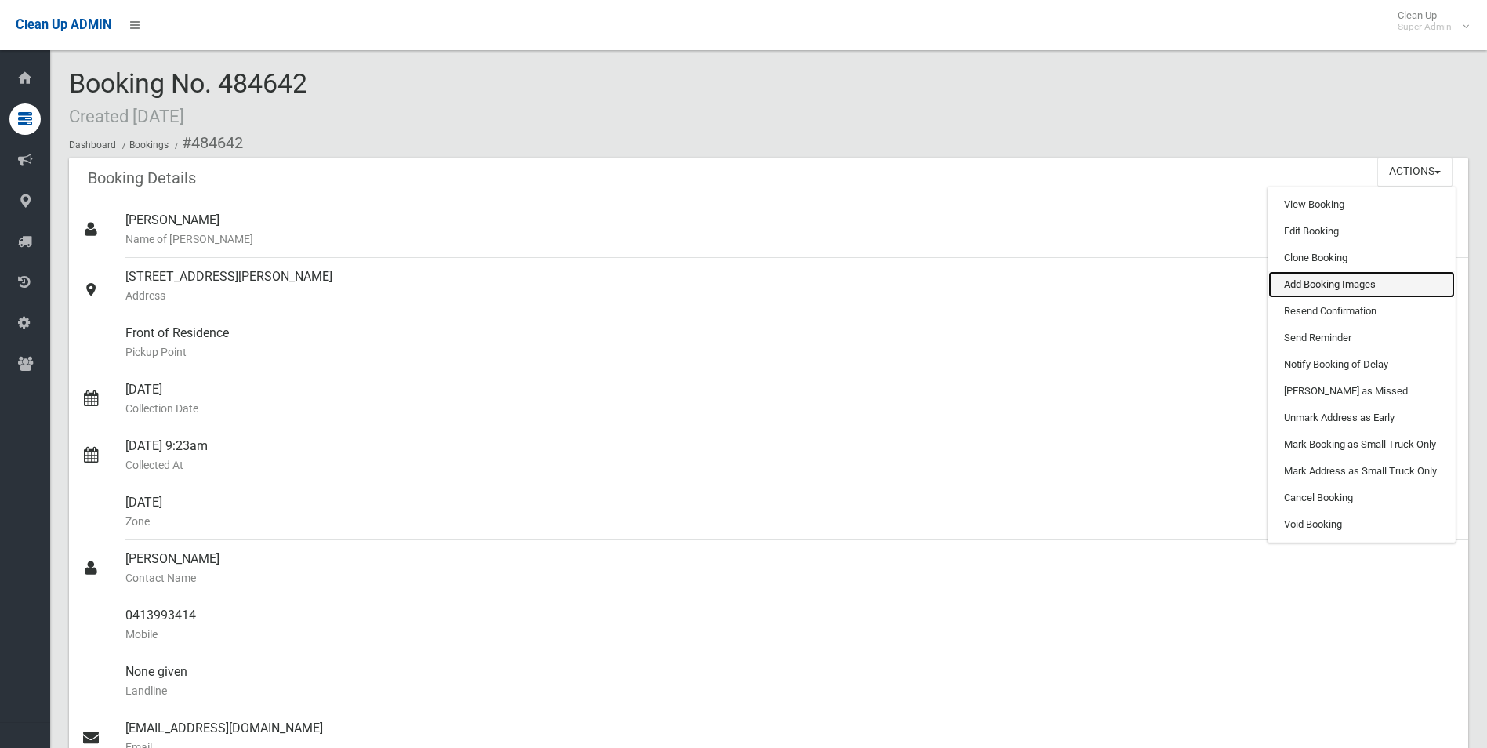
click at [1313, 285] on link "Add Booking Images" at bounding box center [1362, 284] width 187 height 27
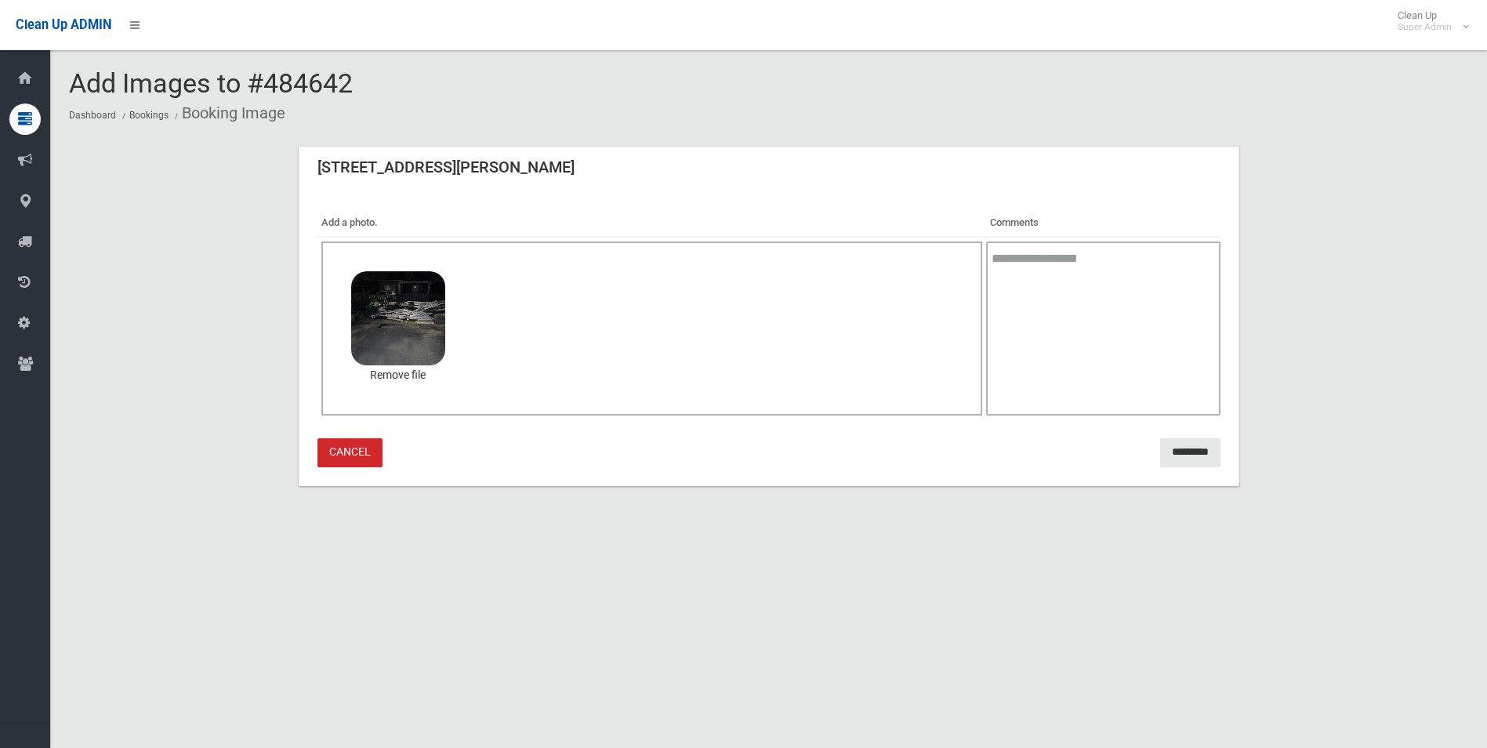
click at [1138, 356] on textarea at bounding box center [1103, 329] width 234 height 174
type textarea "**********"
click at [1197, 456] on input "*********" at bounding box center [1190, 452] width 60 height 29
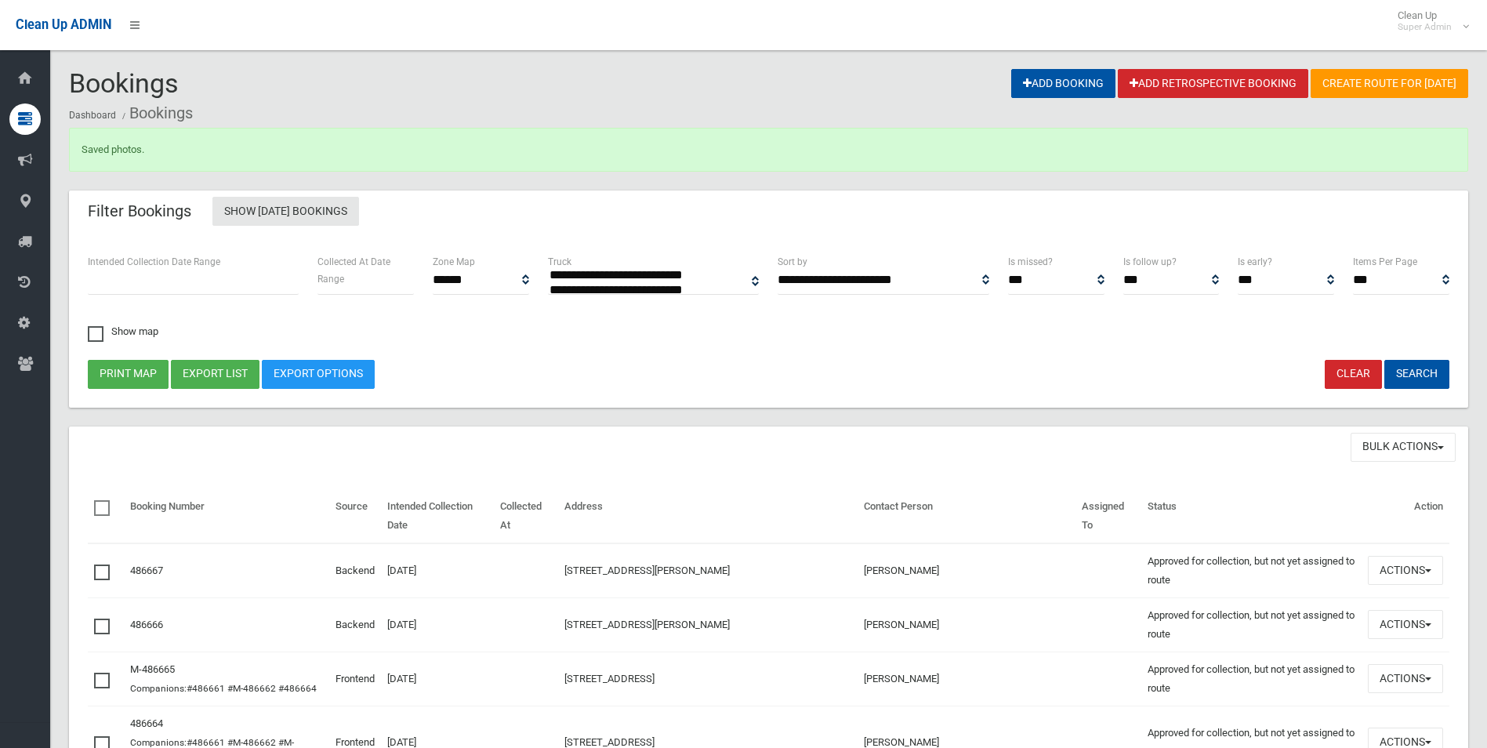
select select
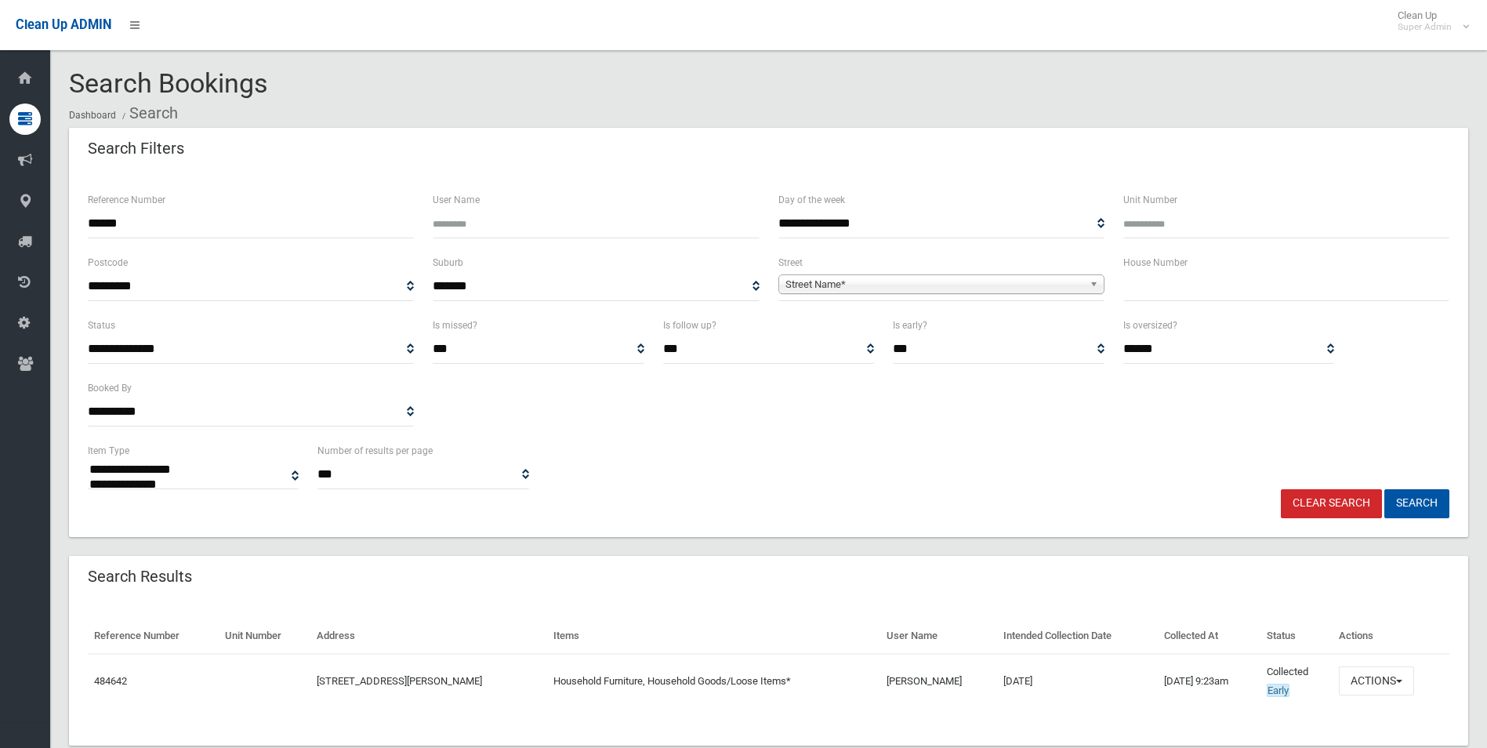
select select
click at [1373, 681] on button "Actions" at bounding box center [1376, 680] width 75 height 29
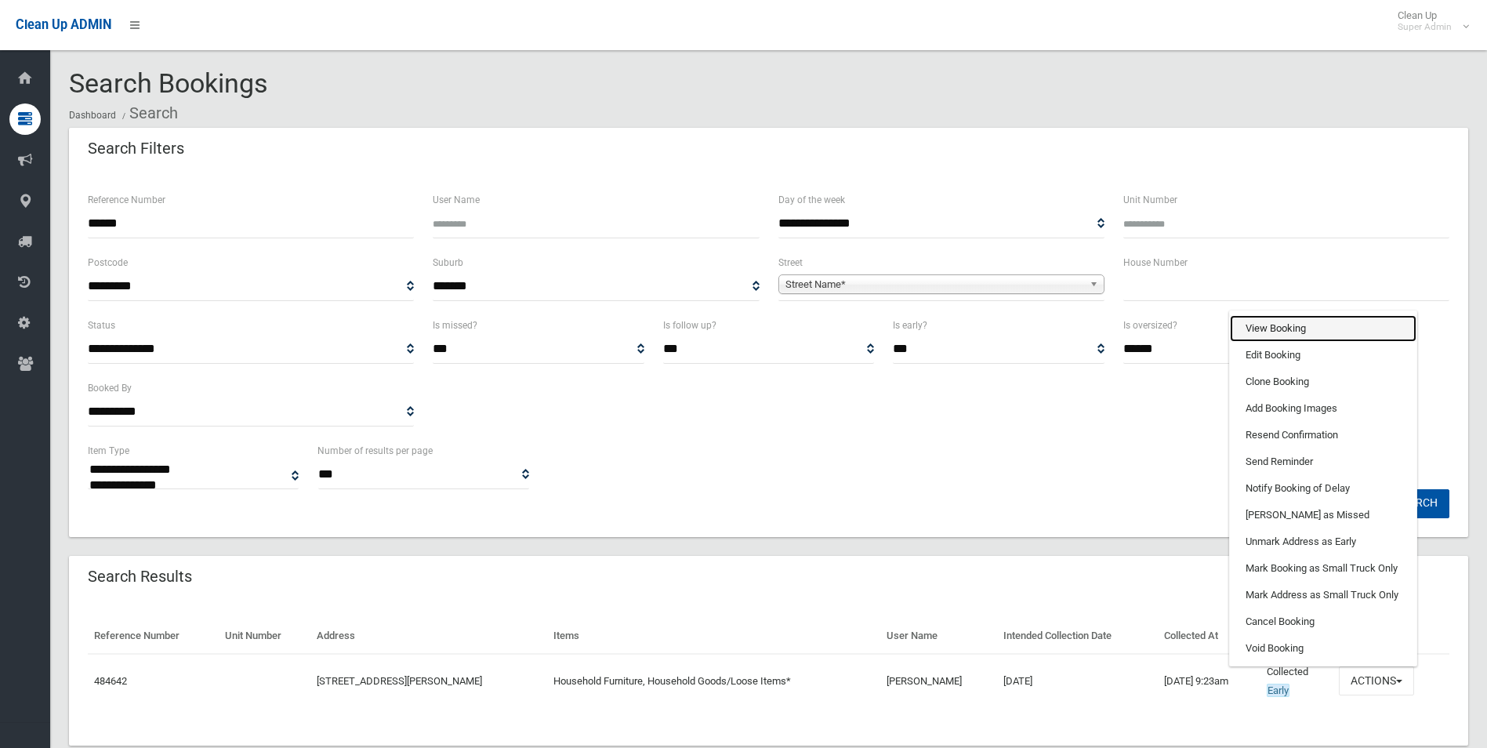
click at [1273, 328] on link "View Booking" at bounding box center [1323, 328] width 187 height 27
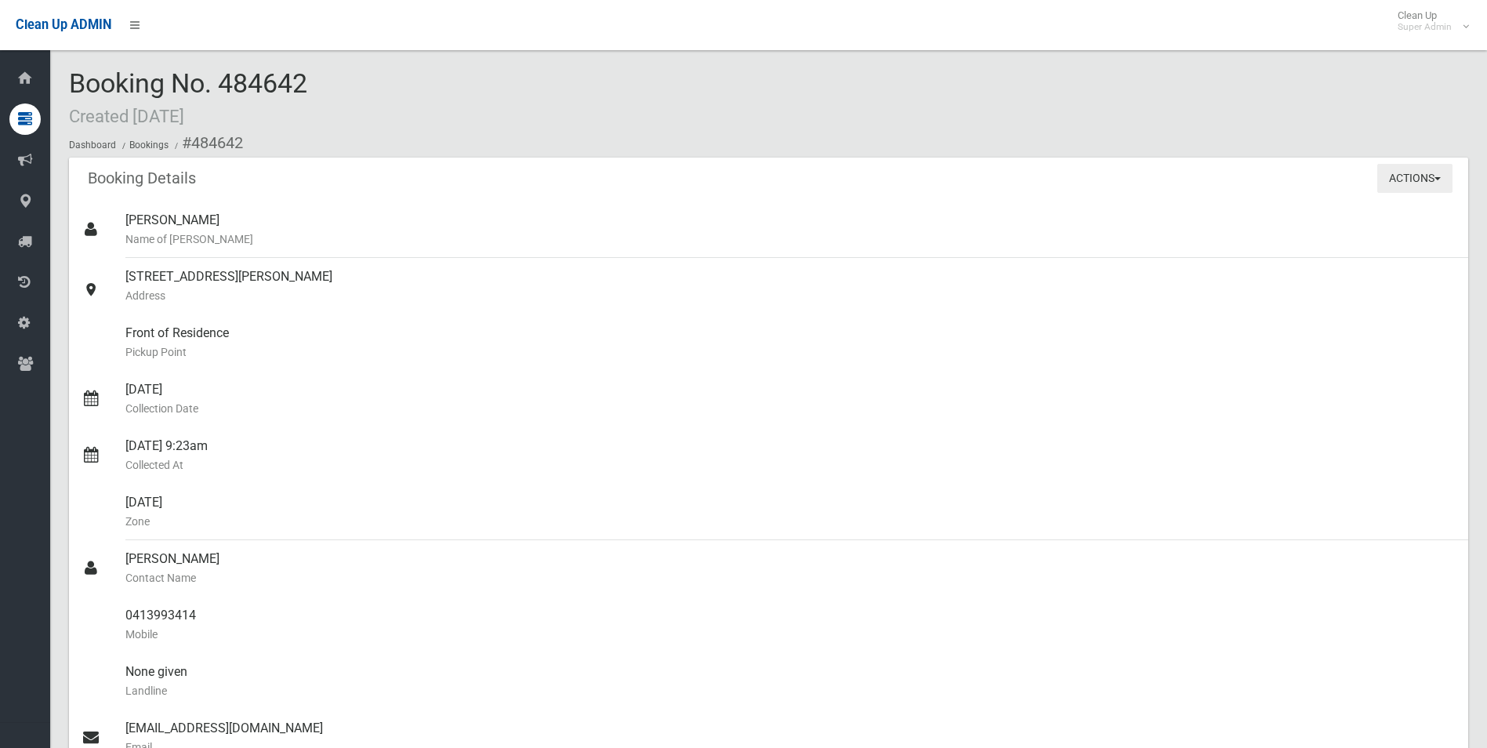
drag, startPoint x: 1422, startPoint y: 163, endPoint x: 1415, endPoint y: 175, distance: 13.3
click at [1421, 164] on div "Actions View Booking Edit Booking Clone Booking Add Booking Images Resend Confi…" at bounding box center [1423, 178] width 91 height 41
click at [1401, 176] on button "Actions" at bounding box center [1415, 178] width 75 height 29
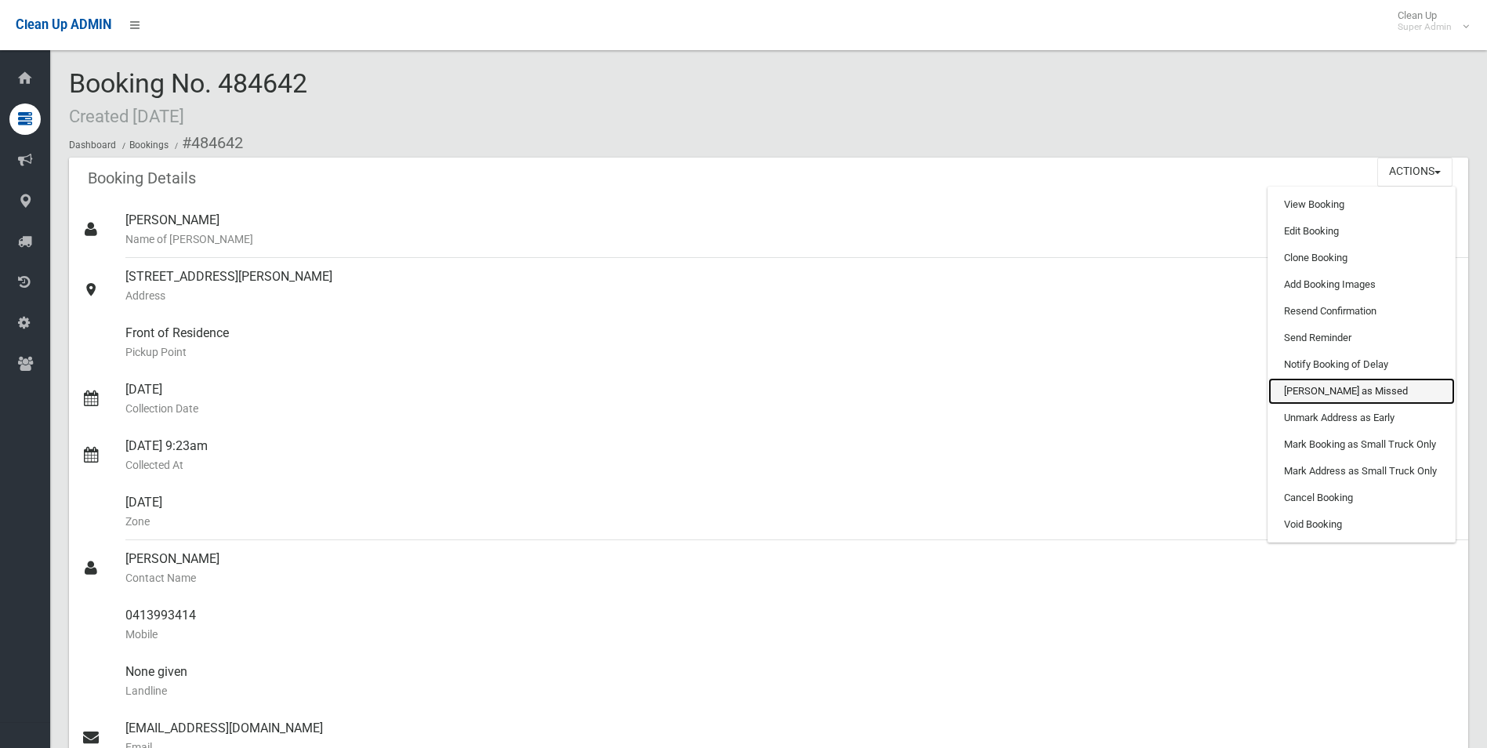
drag, startPoint x: 1317, startPoint y: 394, endPoint x: 827, endPoint y: 68, distance: 587.6
click at [1317, 394] on link "[PERSON_NAME] as Missed" at bounding box center [1362, 391] width 187 height 27
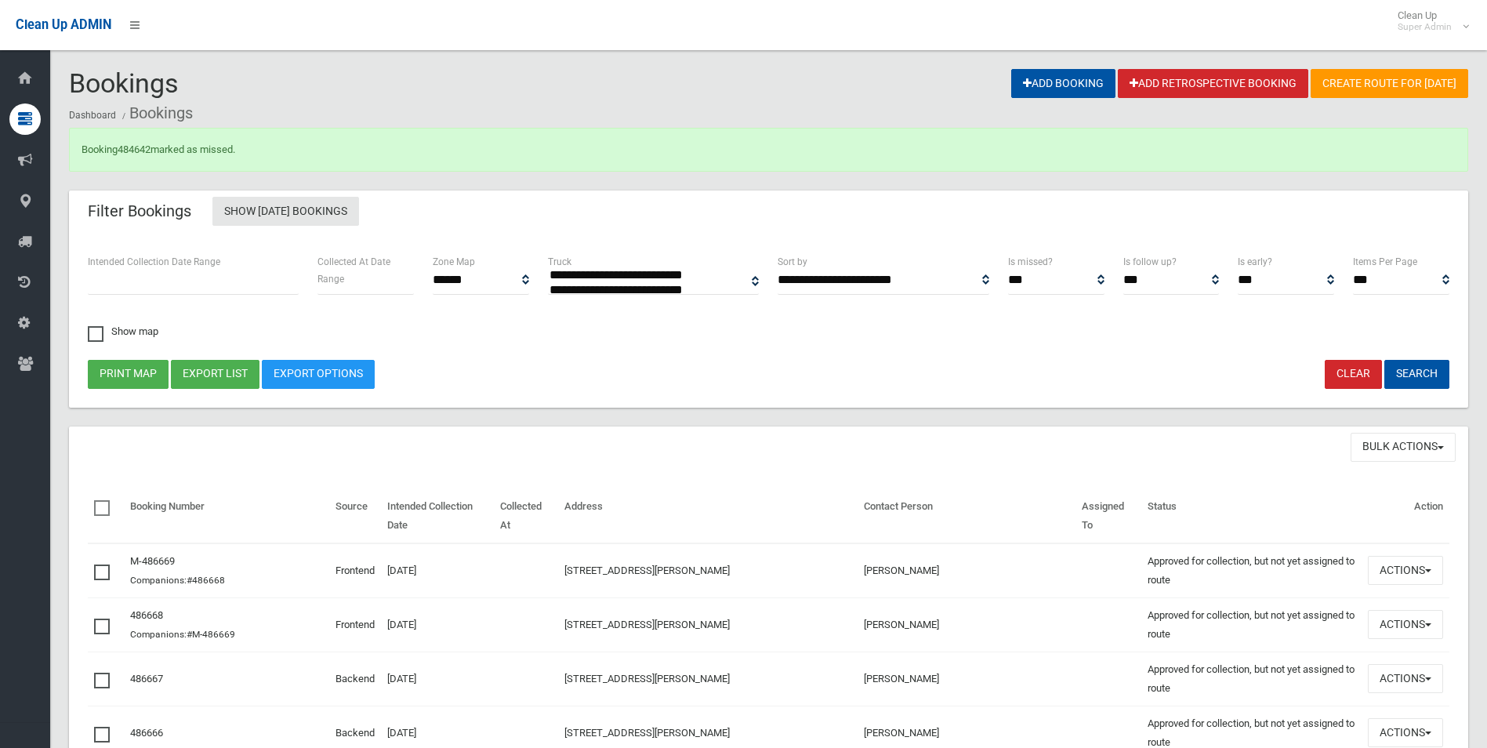
select select
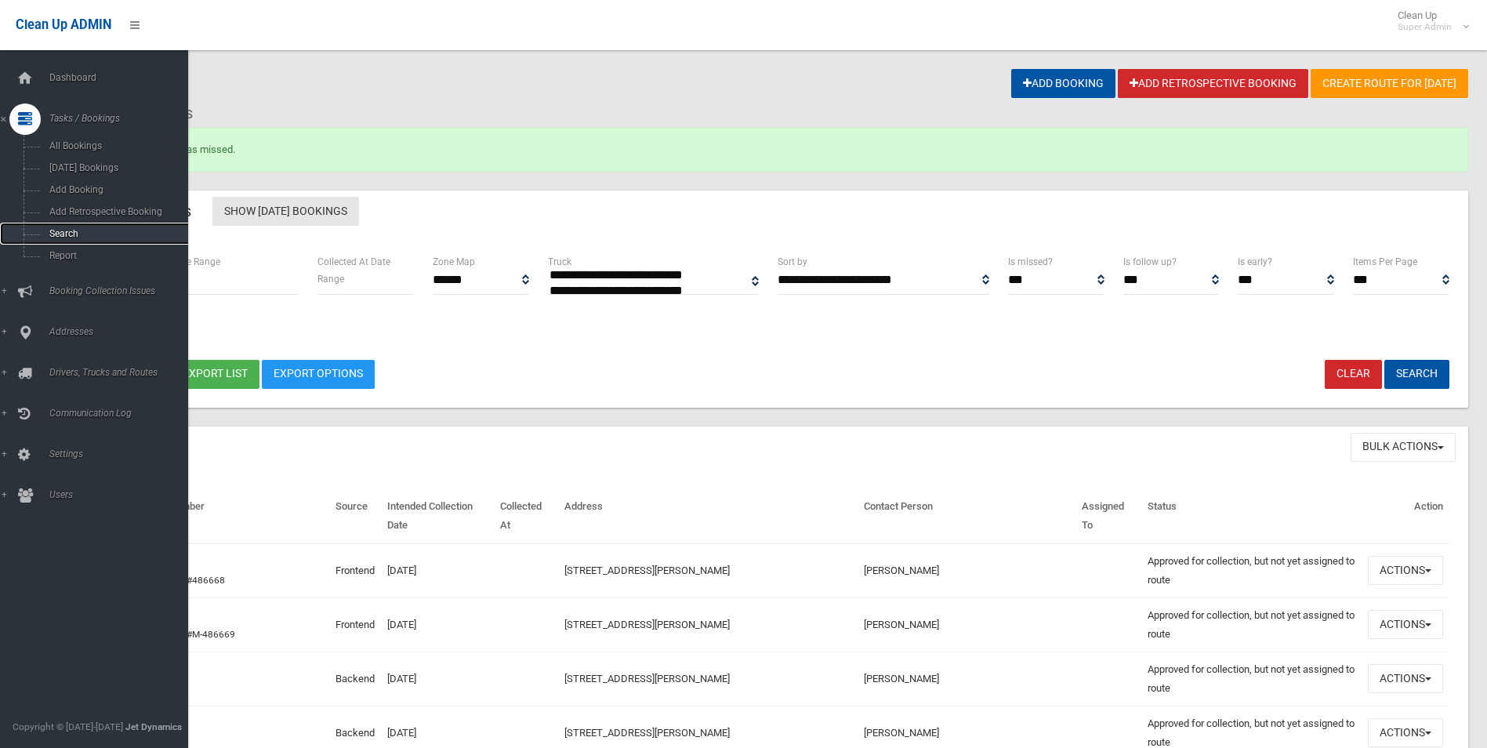
click at [59, 227] on link "Search" at bounding box center [100, 234] width 200 height 22
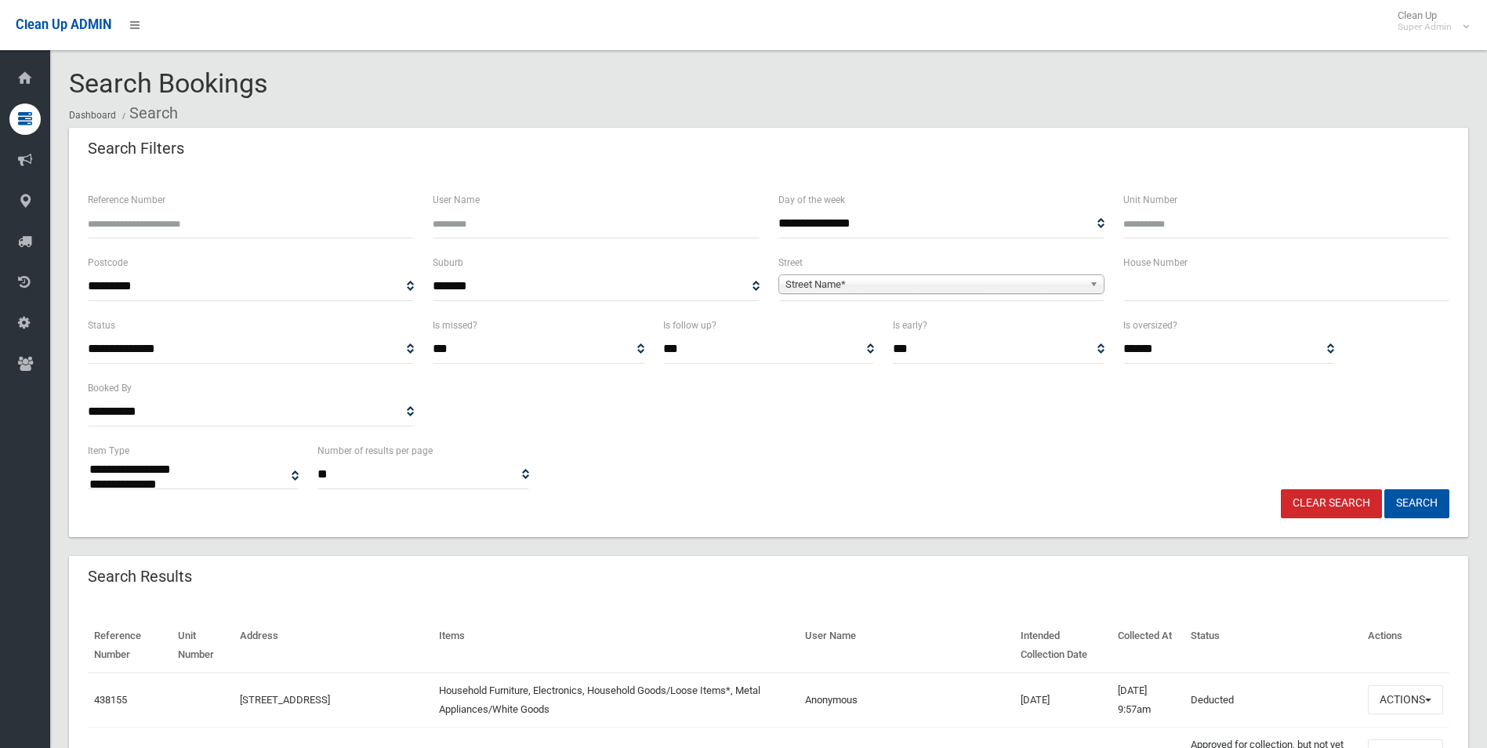
select select
click at [173, 221] on input "Reference Number" at bounding box center [251, 223] width 326 height 29
type input "******"
click at [1385, 489] on button "Search" at bounding box center [1417, 503] width 65 height 29
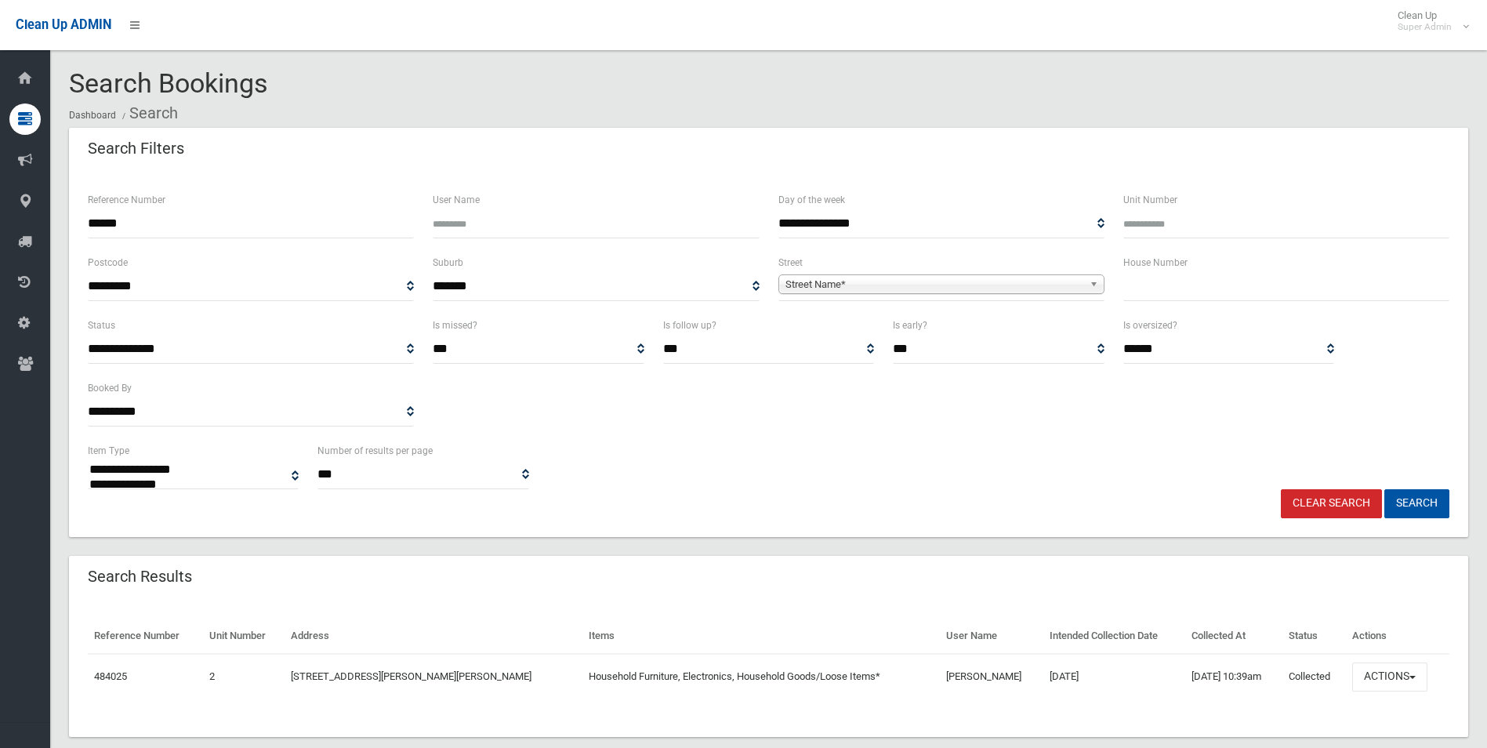
select select
click at [1401, 677] on button "Actions" at bounding box center [1390, 677] width 75 height 29
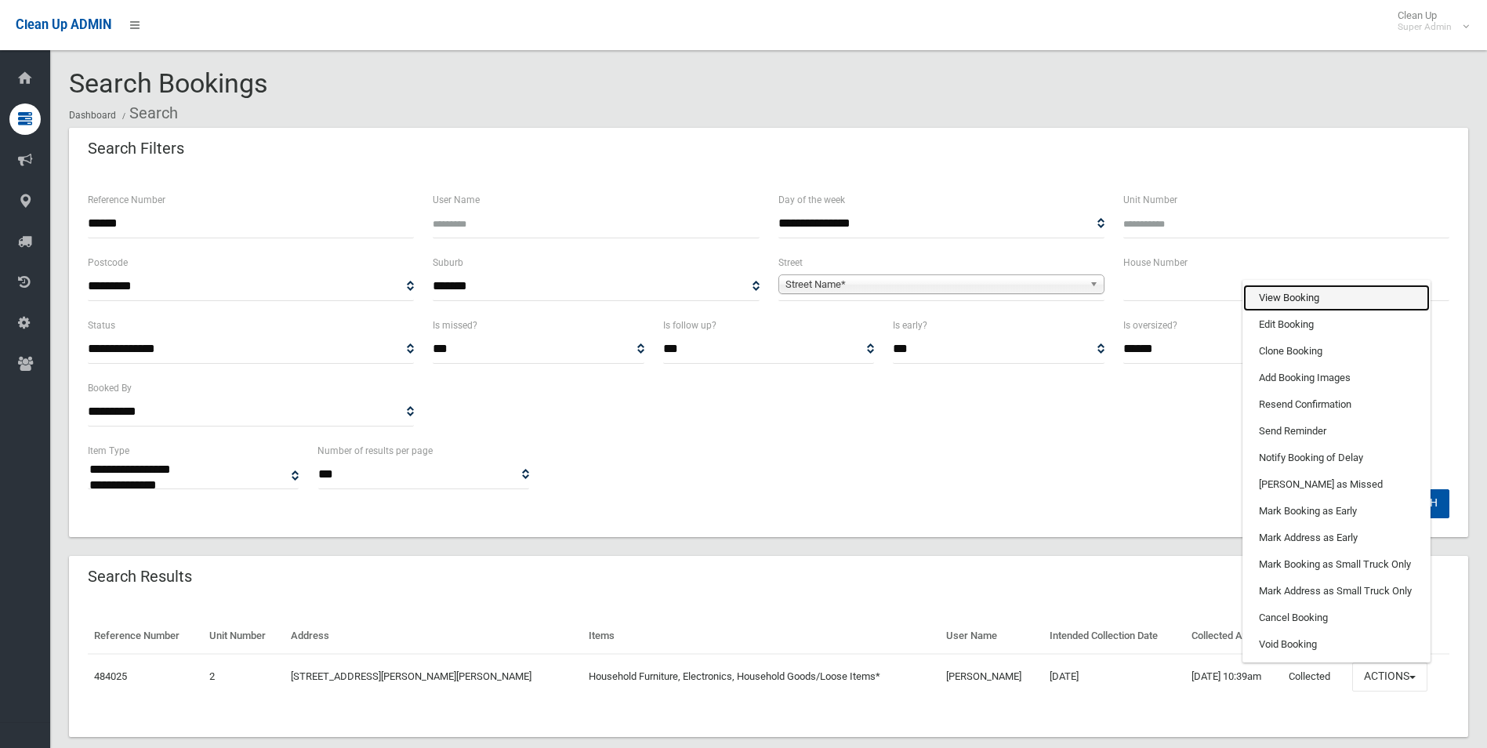
click at [1292, 298] on link "View Booking" at bounding box center [1337, 298] width 187 height 27
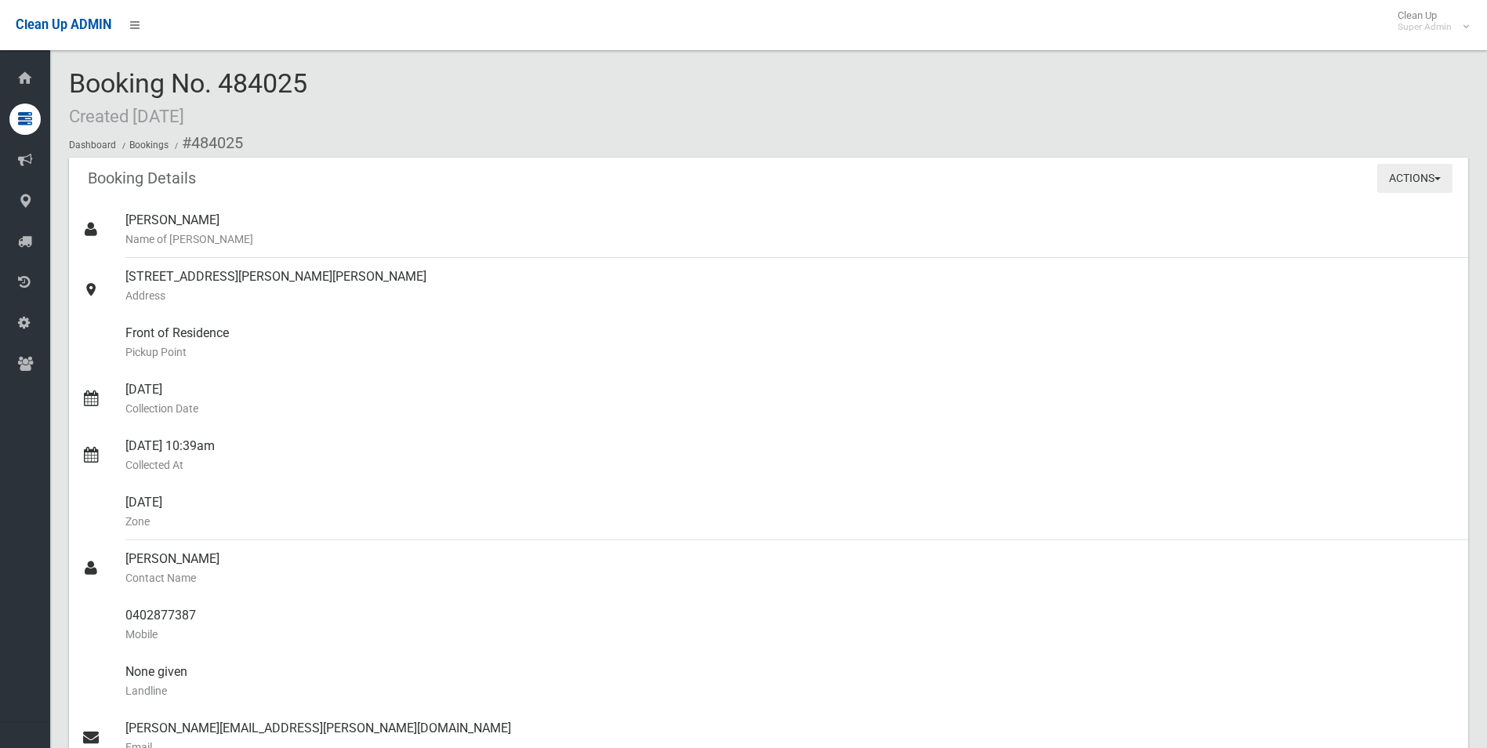
click at [1390, 180] on button "Actions" at bounding box center [1415, 178] width 75 height 29
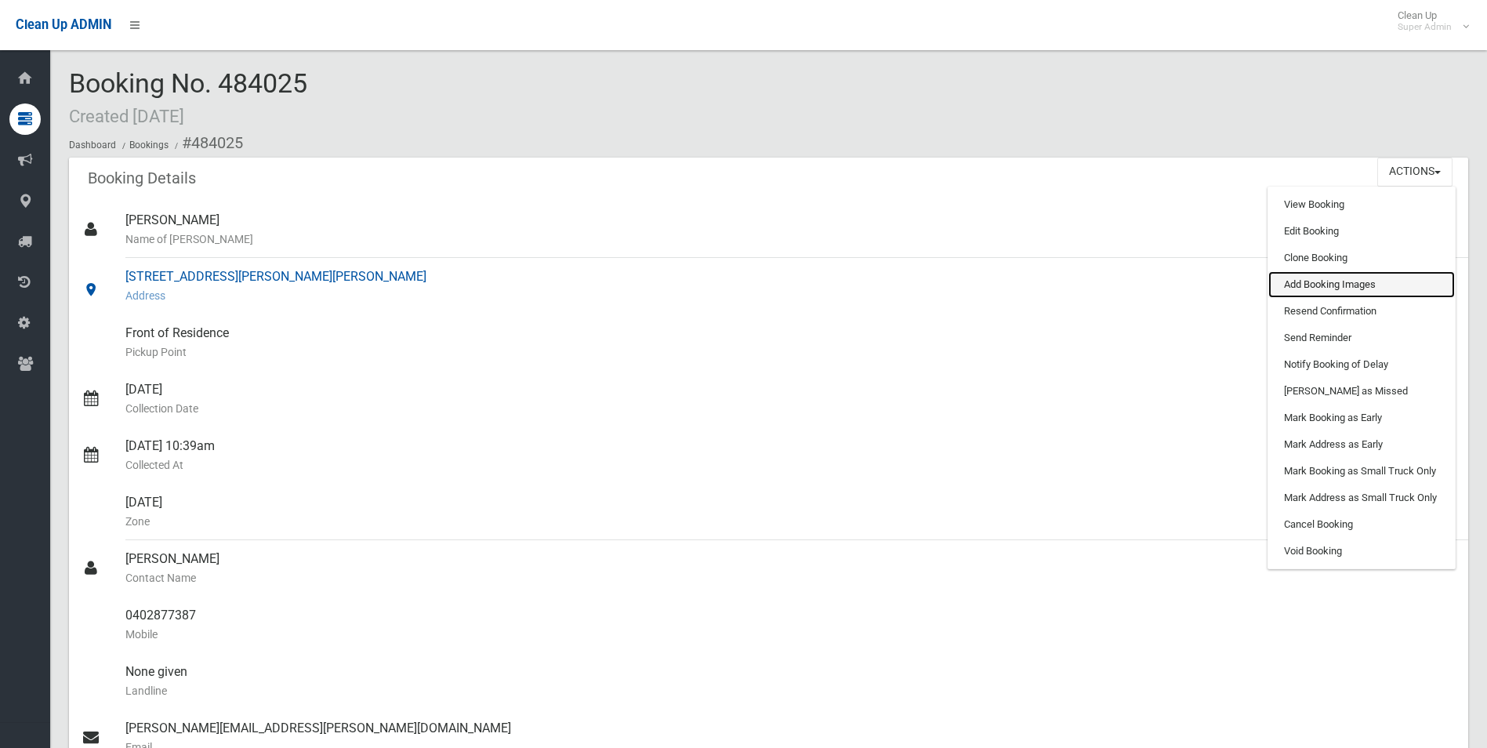
click at [1336, 291] on link "Add Booking Images" at bounding box center [1362, 284] width 187 height 27
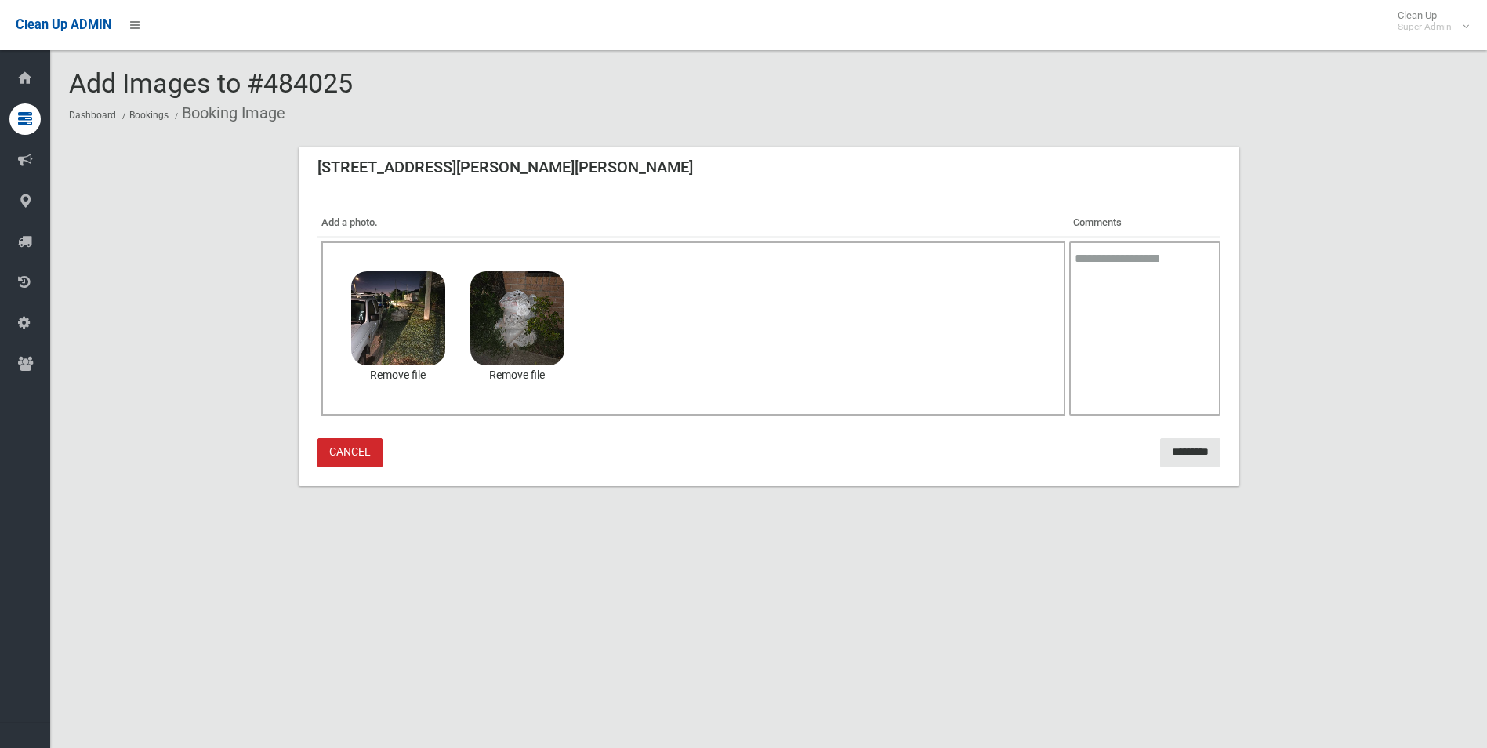
click at [1092, 303] on textarea at bounding box center [1145, 329] width 151 height 174
type textarea "**********"
click at [1171, 455] on input "*********" at bounding box center [1190, 452] width 60 height 29
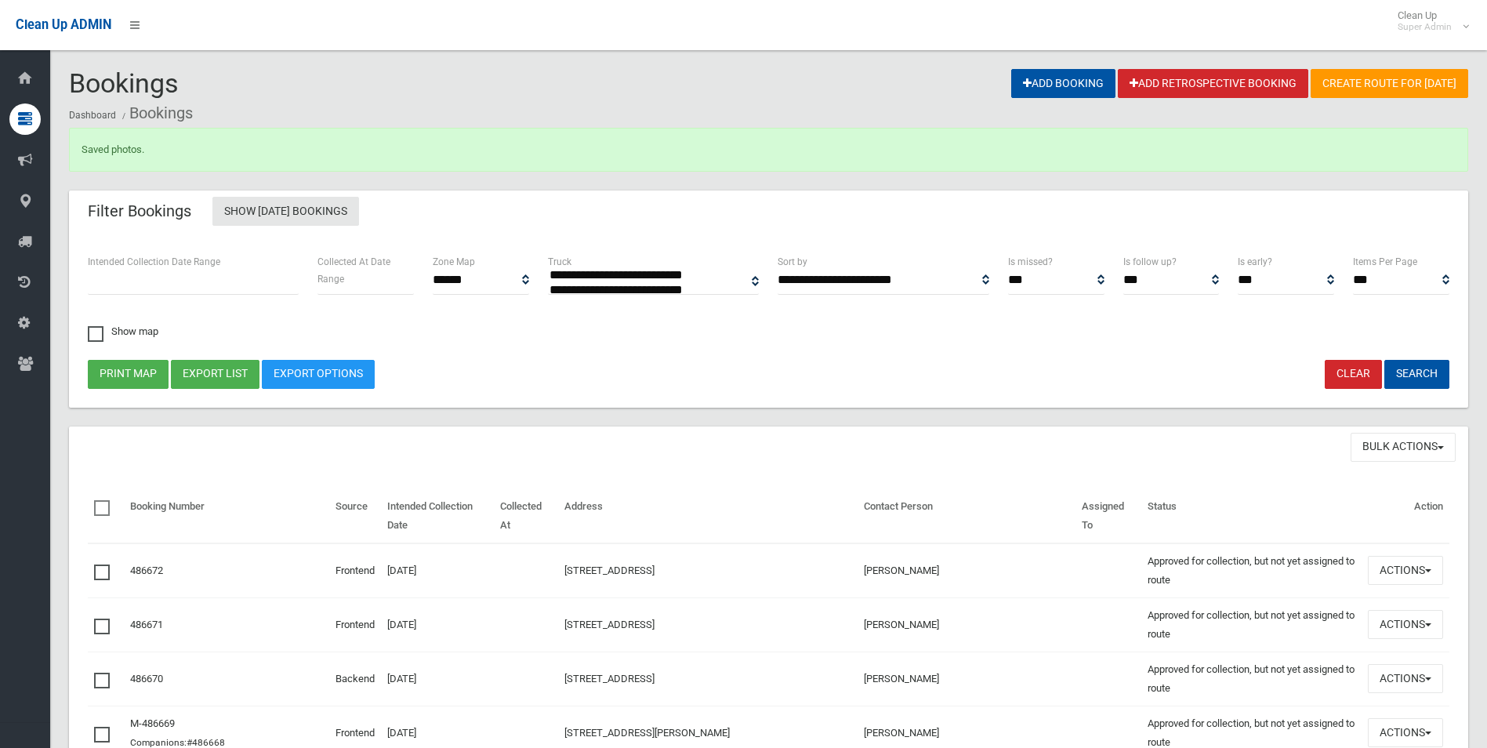
select select
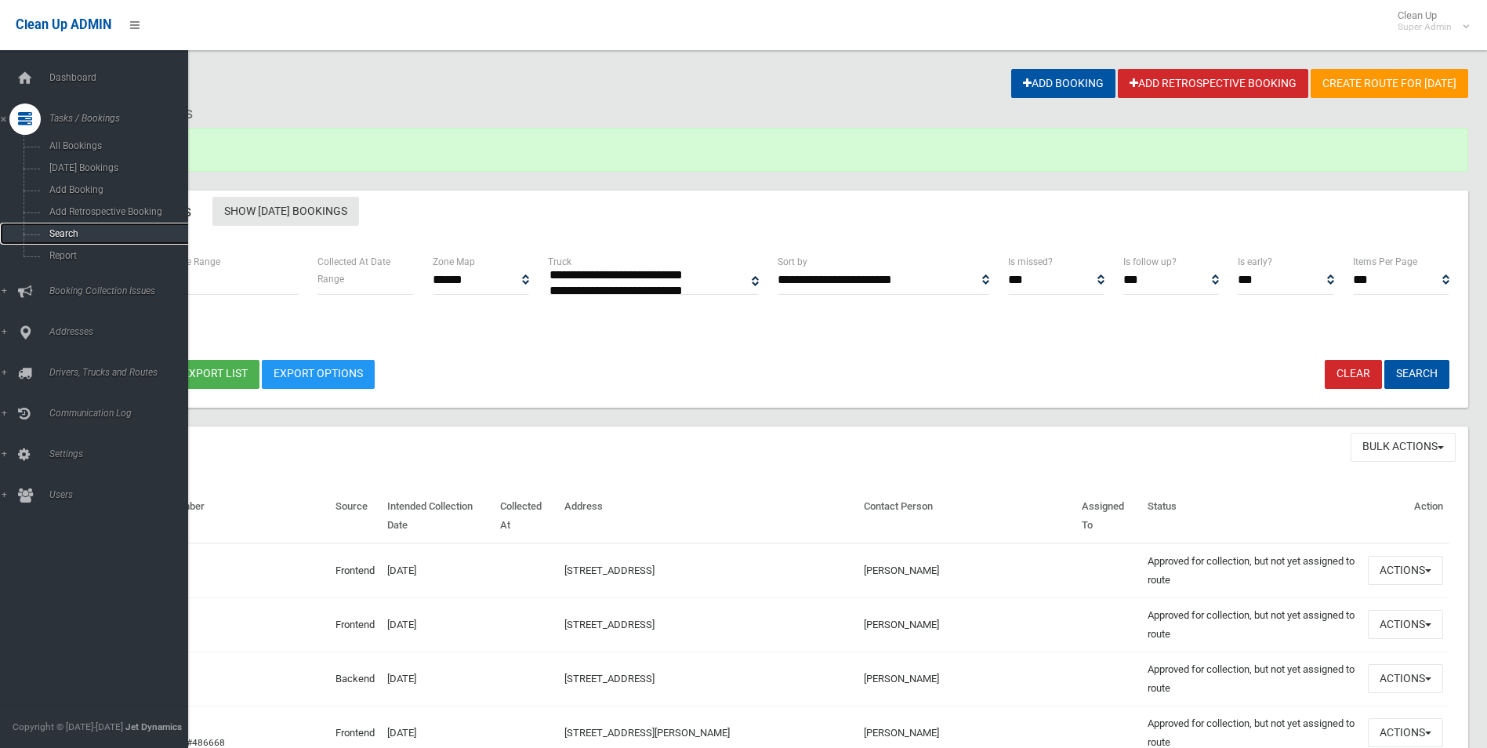
click at [65, 237] on span "Search" at bounding box center [116, 233] width 142 height 11
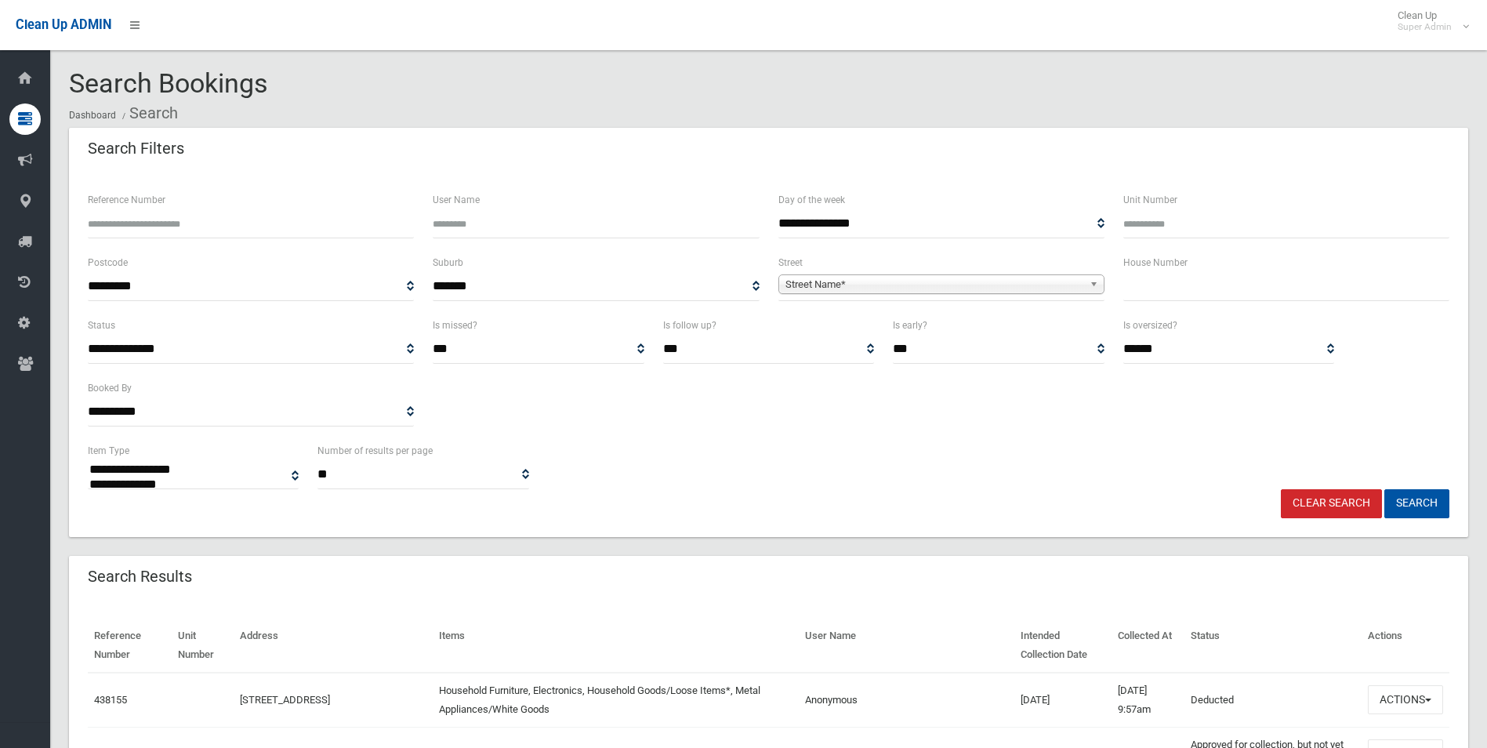
select select
